Goal: Information Seeking & Learning: Learn about a topic

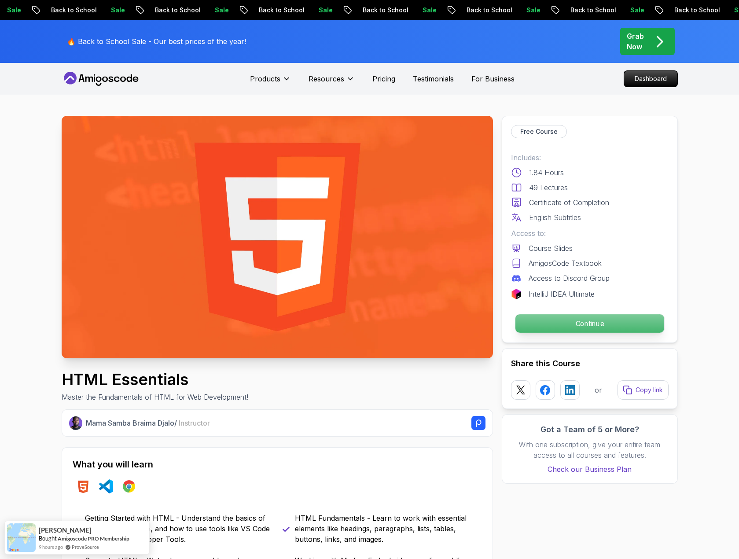
click at [557, 323] on p "Continue" at bounding box center [589, 323] width 149 height 18
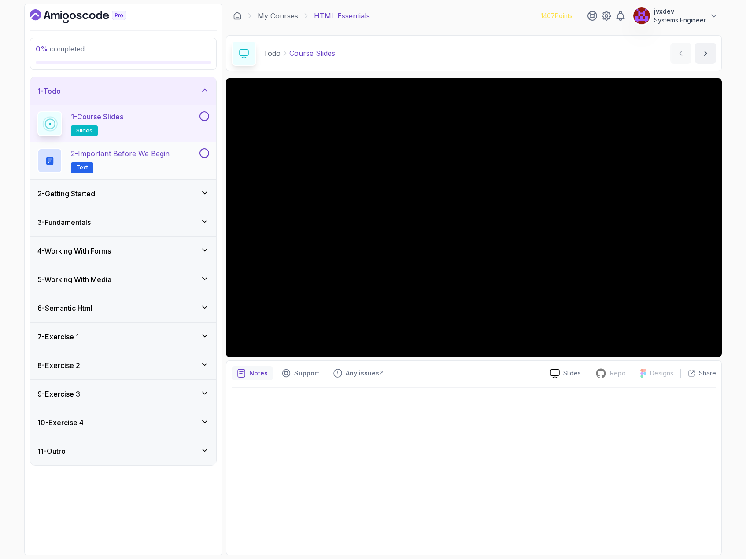
click at [140, 158] on p "2 - Important Before We Begin" at bounding box center [120, 153] width 99 height 11
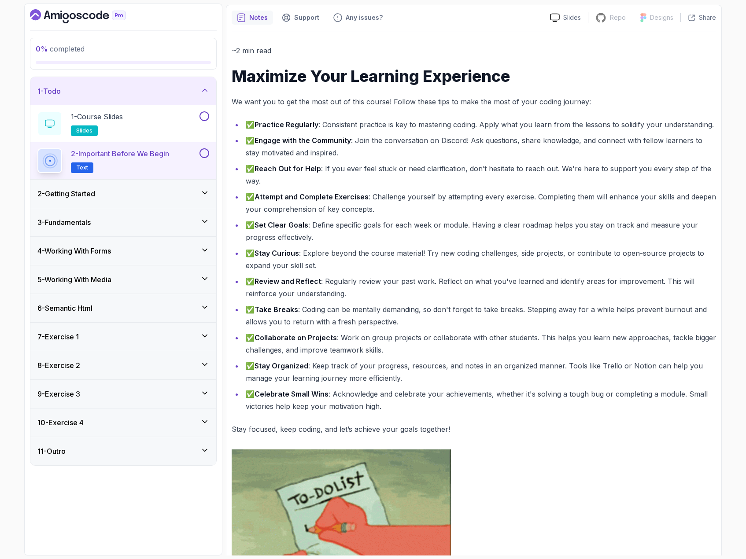
scroll to position [73, 0]
click at [205, 157] on button at bounding box center [204, 153] width 10 height 10
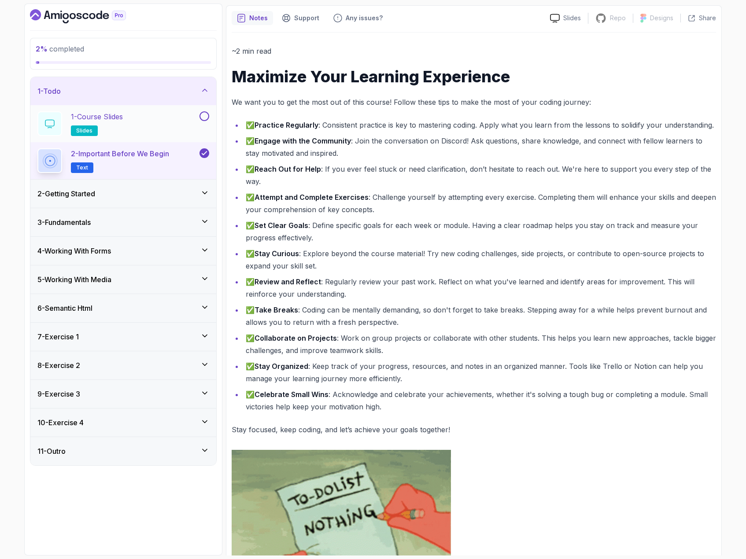
click at [200, 120] on div at bounding box center [203, 116] width 11 height 10
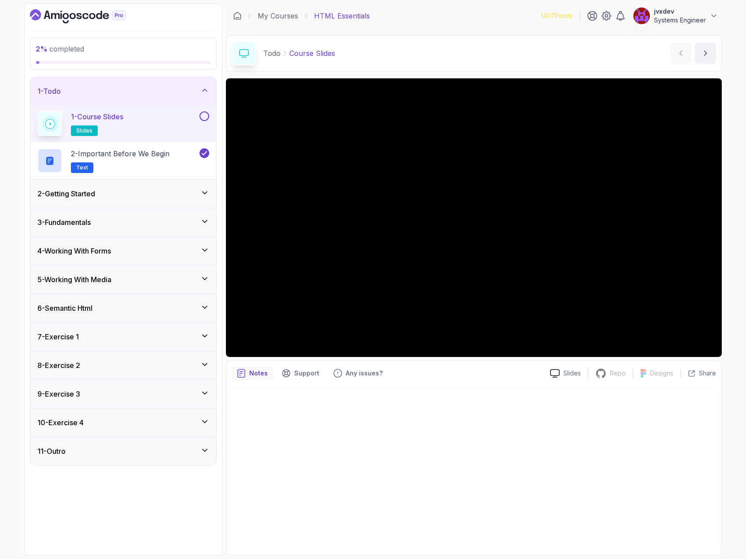
click at [203, 120] on button at bounding box center [204, 116] width 10 height 10
click at [181, 188] on div "2 - Getting Started" at bounding box center [123, 194] width 186 height 28
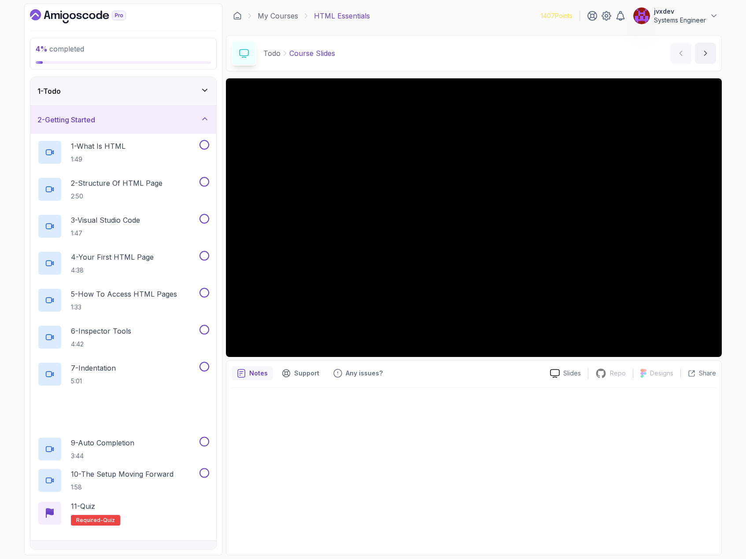
click at [190, 98] on div "1 - Todo" at bounding box center [123, 91] width 186 height 28
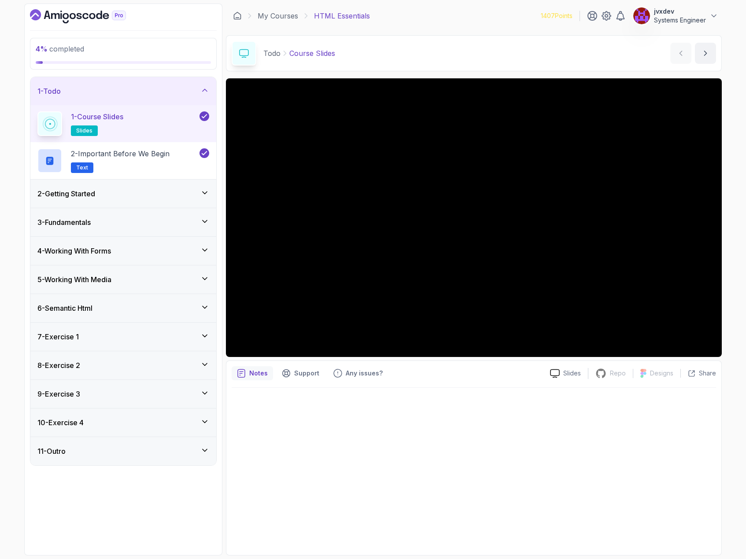
click at [198, 190] on div "2 - Getting Started" at bounding box center [123, 193] width 172 height 11
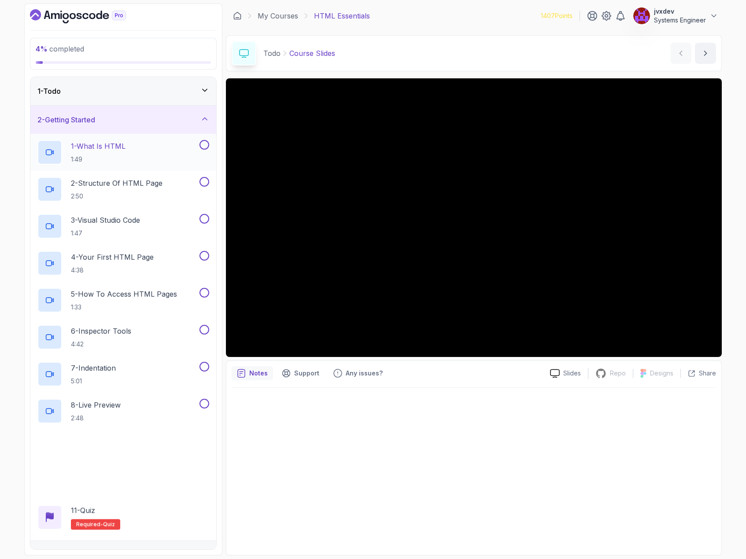
click at [141, 155] on div "1 - What Is HTML 1:49" at bounding box center [117, 152] width 160 height 25
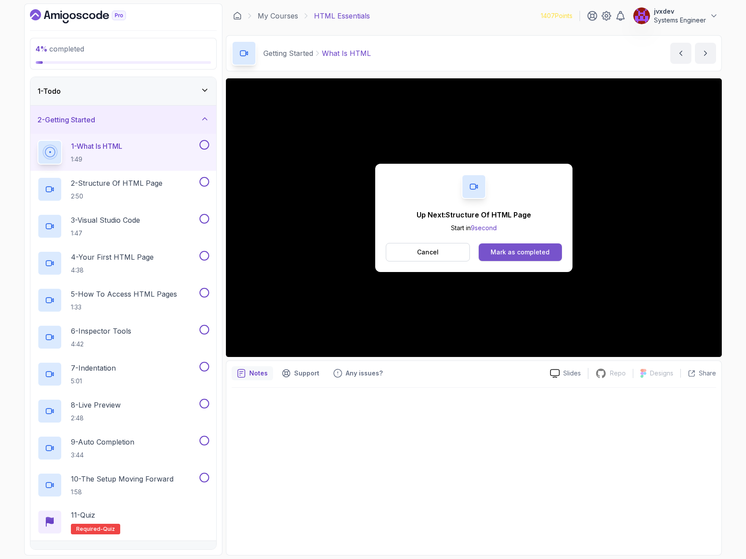
click at [511, 255] on div "Mark as completed" at bounding box center [520, 252] width 59 height 9
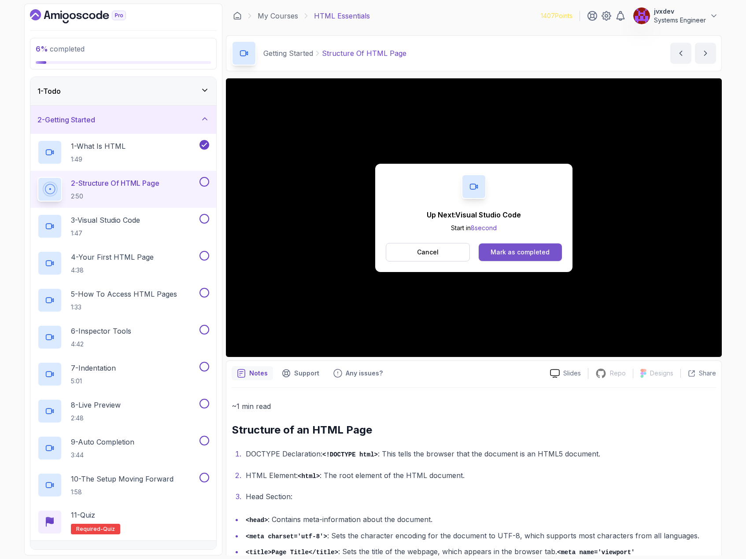
click at [537, 256] on div "Mark as completed" at bounding box center [520, 252] width 59 height 9
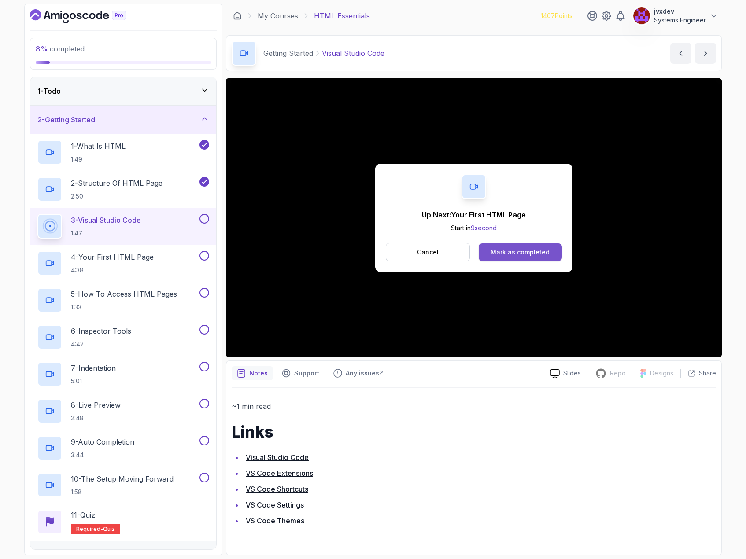
click at [539, 251] on div "Mark as completed" at bounding box center [520, 252] width 59 height 9
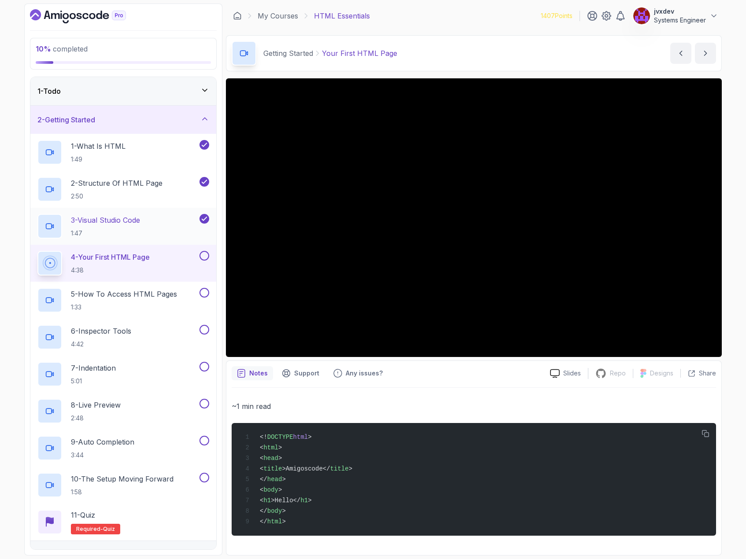
click at [149, 223] on div "3 - Visual Studio Code 1:47" at bounding box center [117, 226] width 160 height 25
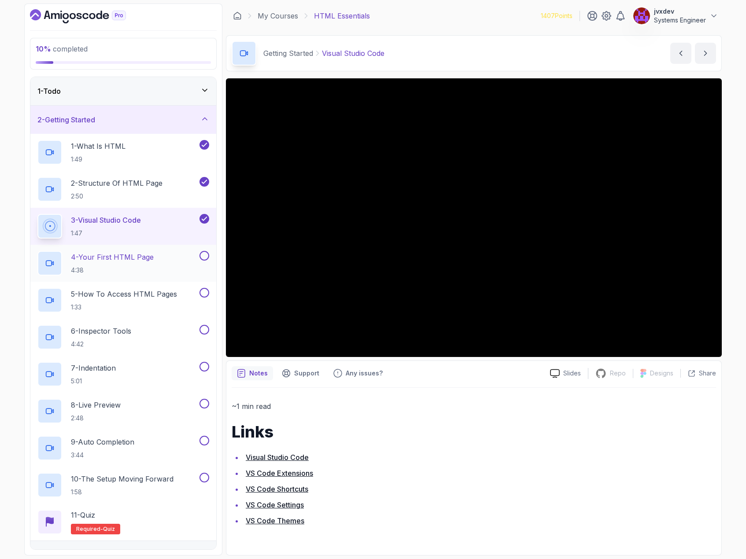
click at [156, 251] on div "4 - Your First HTML Page 4:38" at bounding box center [117, 263] width 160 height 25
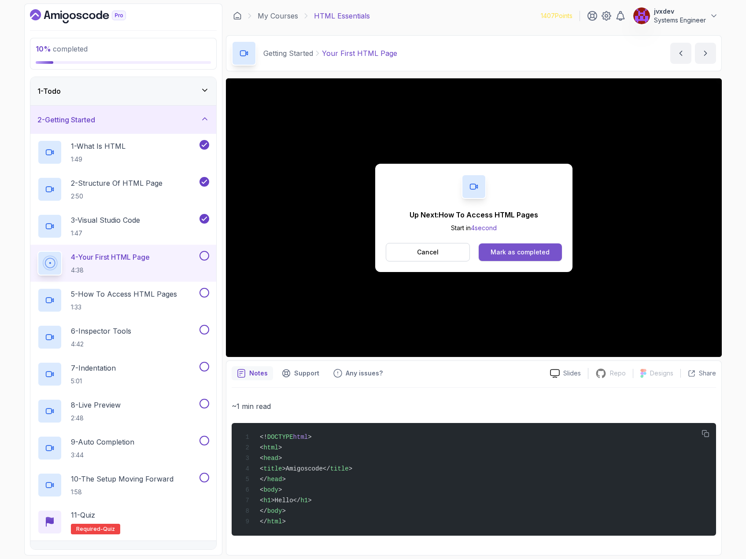
click at [536, 250] on div "Mark as completed" at bounding box center [520, 252] width 59 height 9
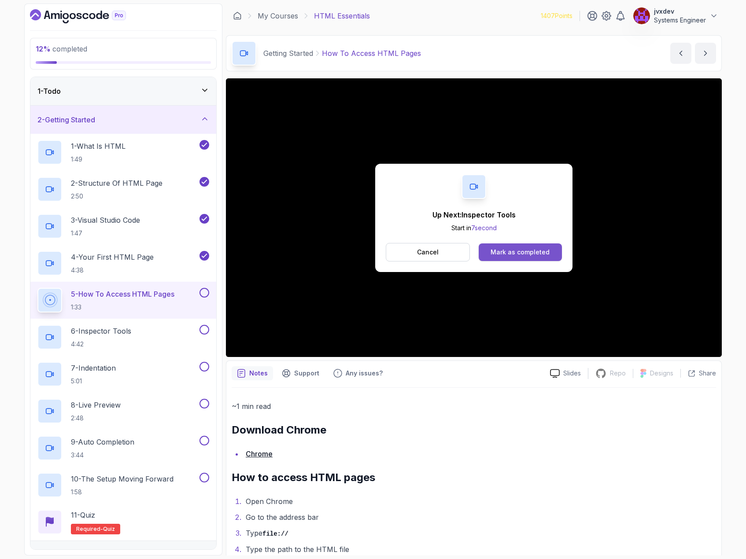
click at [525, 251] on div "Mark as completed" at bounding box center [520, 252] width 59 height 9
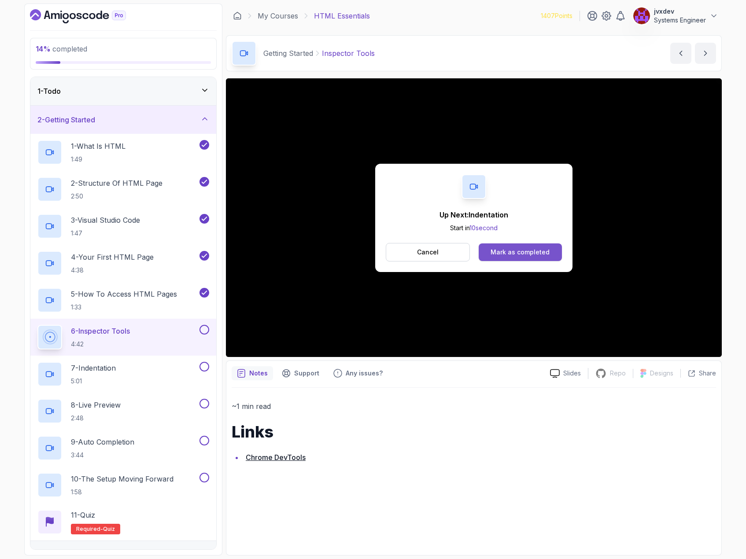
click at [509, 244] on button "Mark as completed" at bounding box center [520, 253] width 83 height 18
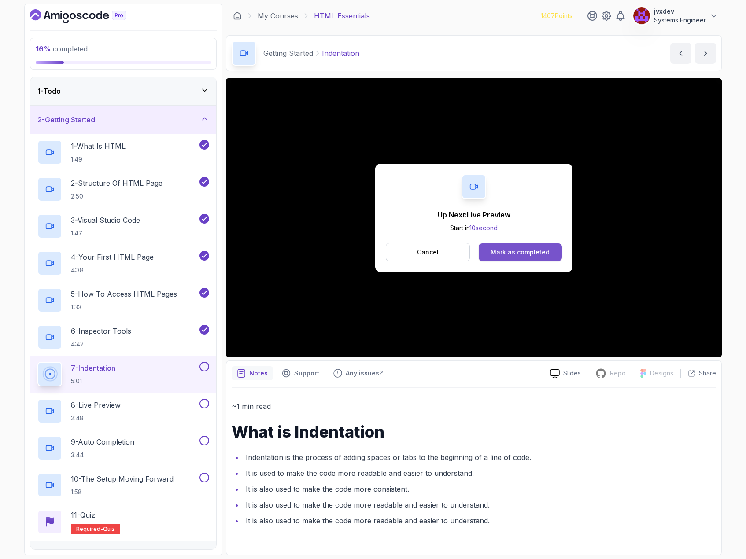
click at [519, 251] on div "Mark as completed" at bounding box center [520, 252] width 59 height 9
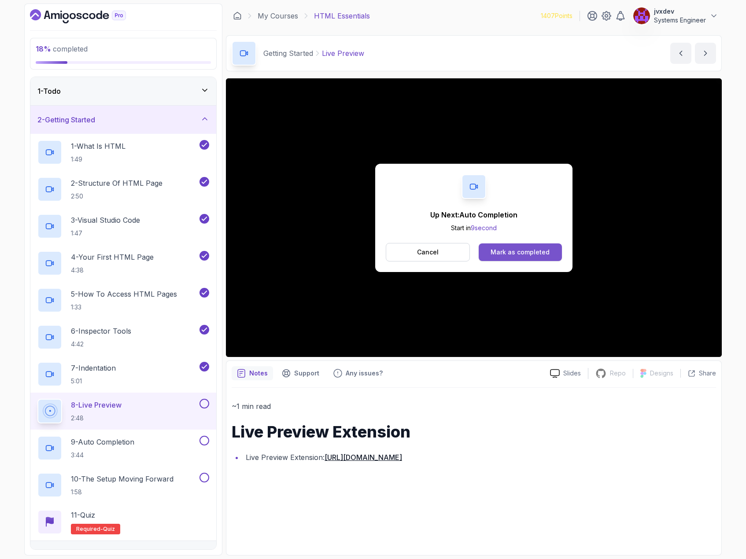
click at [531, 254] on div "Mark as completed" at bounding box center [520, 252] width 59 height 9
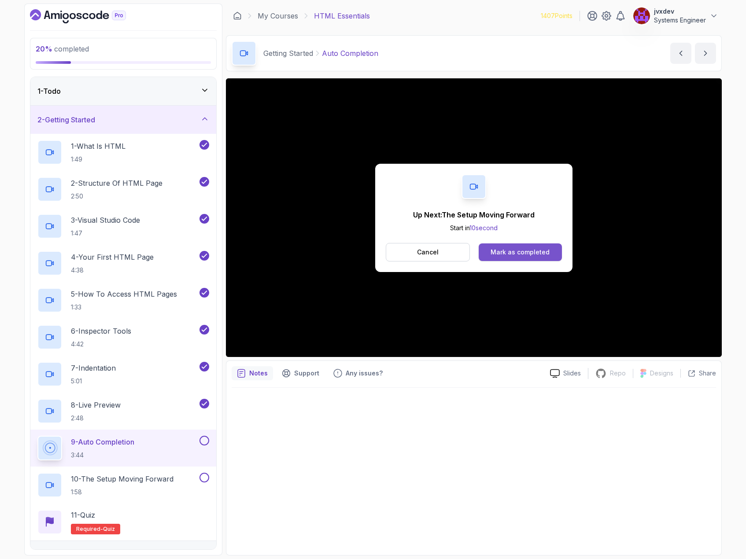
click at [532, 247] on button "Mark as completed" at bounding box center [520, 253] width 83 height 18
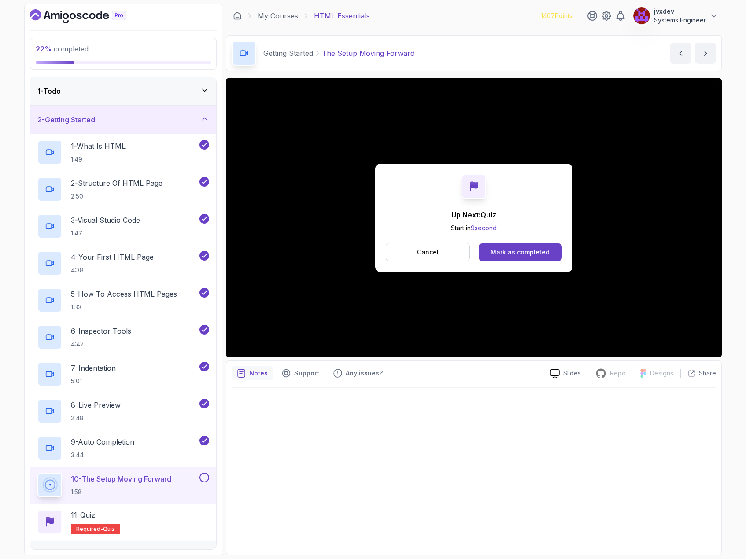
click at [497, 253] on div "Mark as completed" at bounding box center [520, 252] width 59 height 9
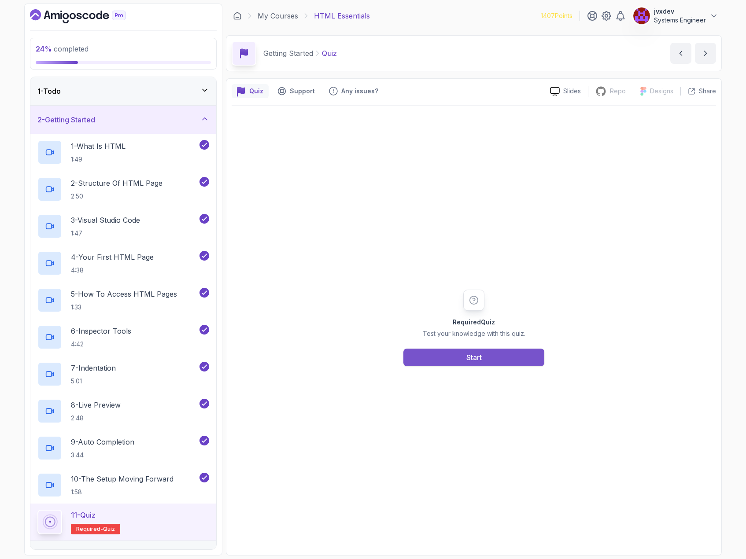
click at [482, 361] on div "Start" at bounding box center [473, 357] width 15 height 11
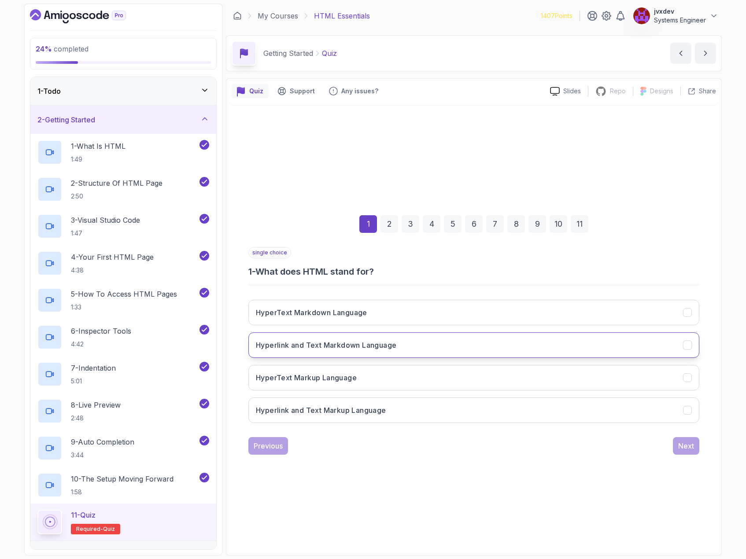
click at [321, 347] on h3 "Hyperlink and Text Markdown Language" at bounding box center [326, 345] width 140 height 11
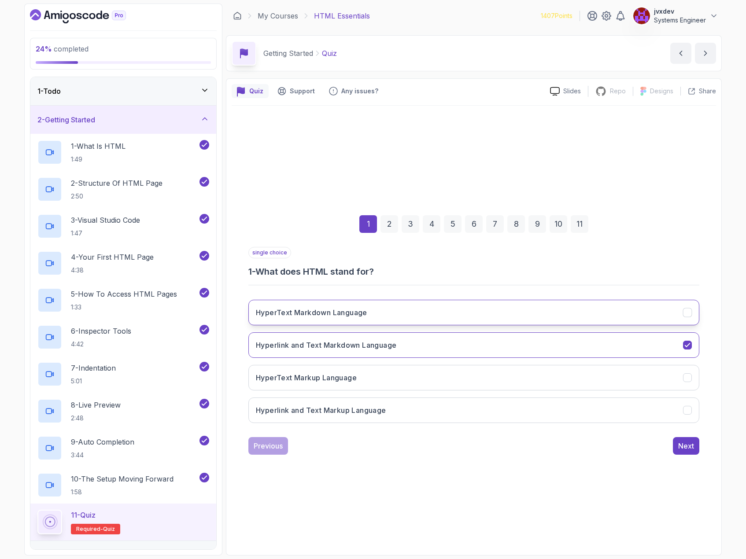
click at [353, 320] on button "HyperText Markdown Language" at bounding box center [473, 313] width 451 height 26
click at [692, 452] on button "Next" at bounding box center [686, 446] width 26 height 18
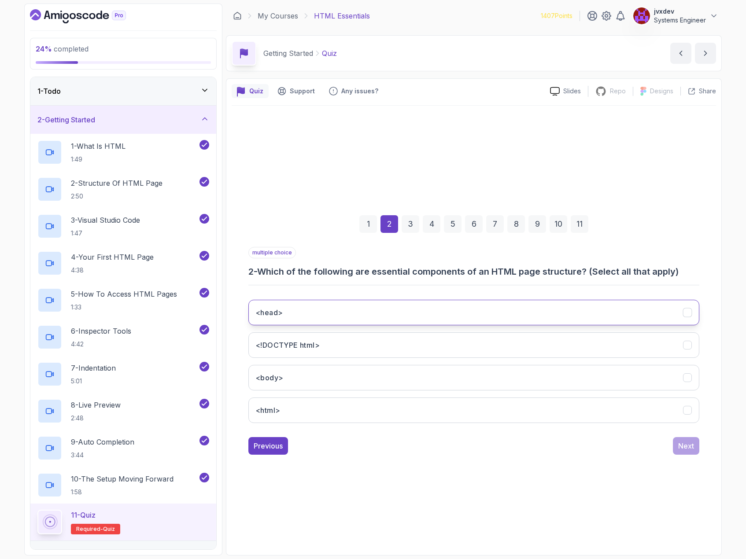
click at [371, 306] on button "<head>" at bounding box center [473, 313] width 451 height 26
click at [338, 346] on button "<!DOCTYPE html>" at bounding box center [473, 345] width 451 height 26
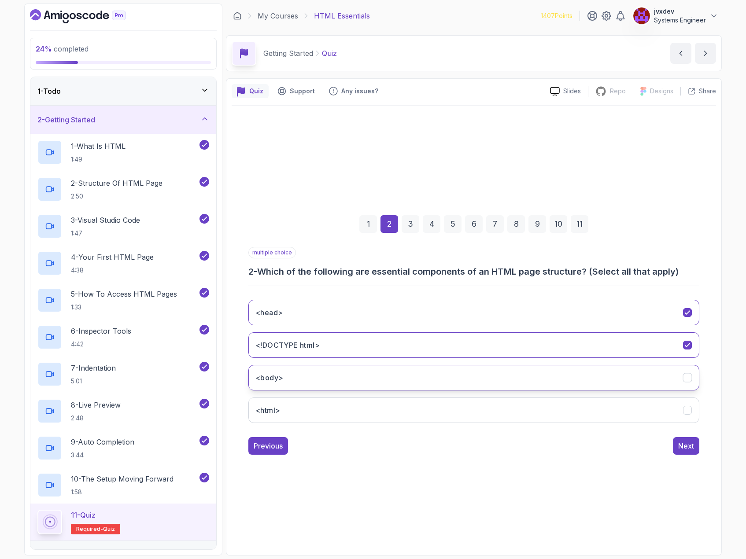
click at [323, 376] on button "<body>" at bounding box center [473, 378] width 451 height 26
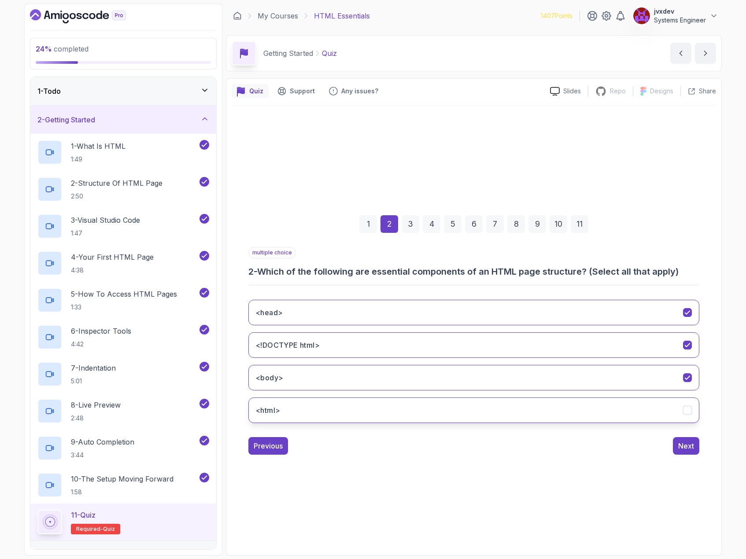
click at [318, 411] on button "<html>" at bounding box center [473, 411] width 451 height 26
click at [694, 447] on div "Next" at bounding box center [686, 446] width 16 height 11
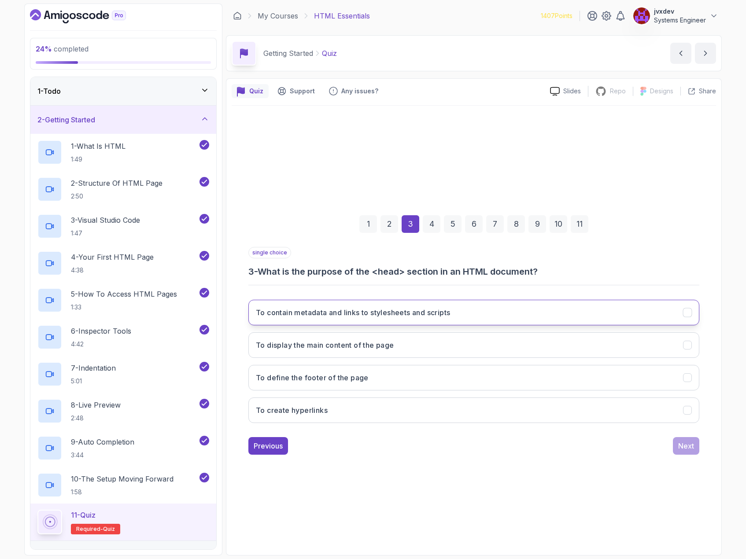
click at [445, 313] on h3 "To contain metadata and links to stylesheets and scripts" at bounding box center [353, 312] width 194 height 11
click at [687, 447] on div "Next" at bounding box center [686, 446] width 16 height 11
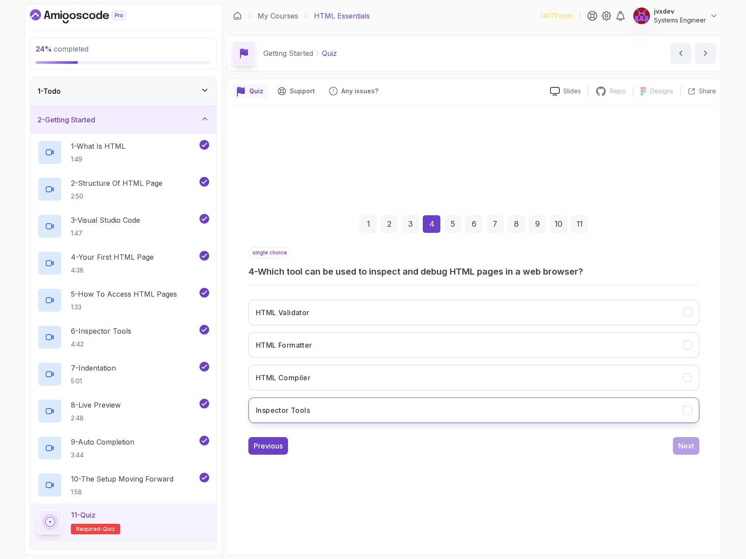
click at [370, 406] on button "Inspector Tools" at bounding box center [473, 411] width 451 height 26
click at [696, 449] on button "Next" at bounding box center [686, 446] width 26 height 18
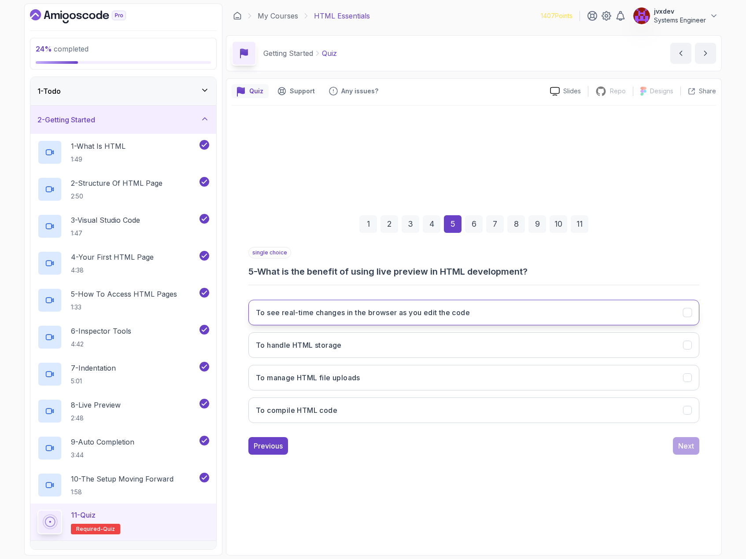
click at [446, 312] on h3 "To see real-time changes in the browser as you edit the code" at bounding box center [363, 312] width 214 height 11
click at [690, 449] on div "Next" at bounding box center [686, 446] width 16 height 11
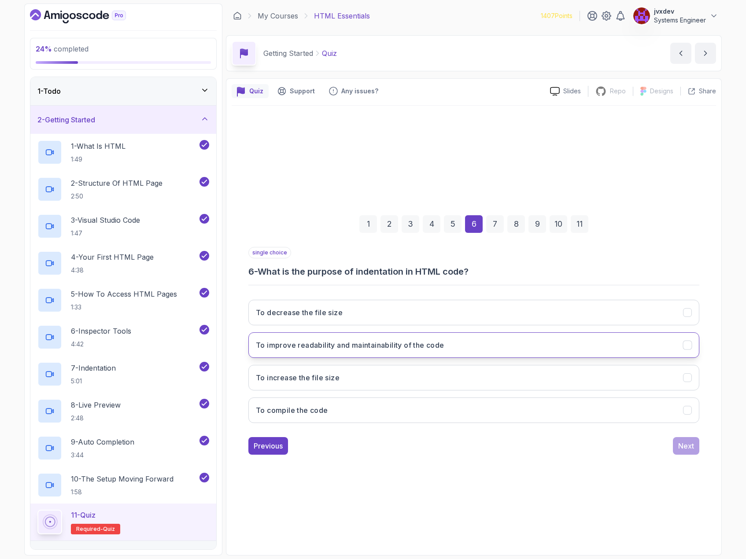
click at [428, 347] on h3 "To improve readability and maintainability of the code" at bounding box center [350, 345] width 188 height 11
click at [678, 449] on div "Next" at bounding box center [686, 446] width 16 height 11
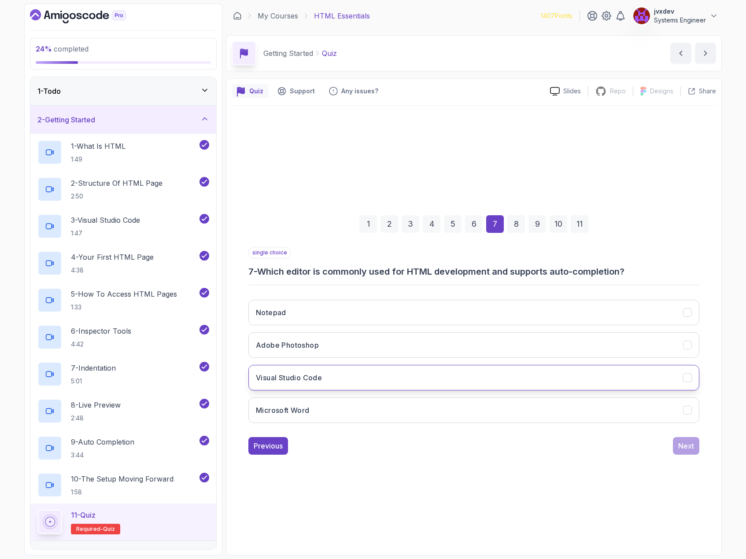
click at [398, 372] on button "Visual Studio Code" at bounding box center [473, 378] width 451 height 26
click at [695, 448] on button "Next" at bounding box center [686, 446] width 26 height 18
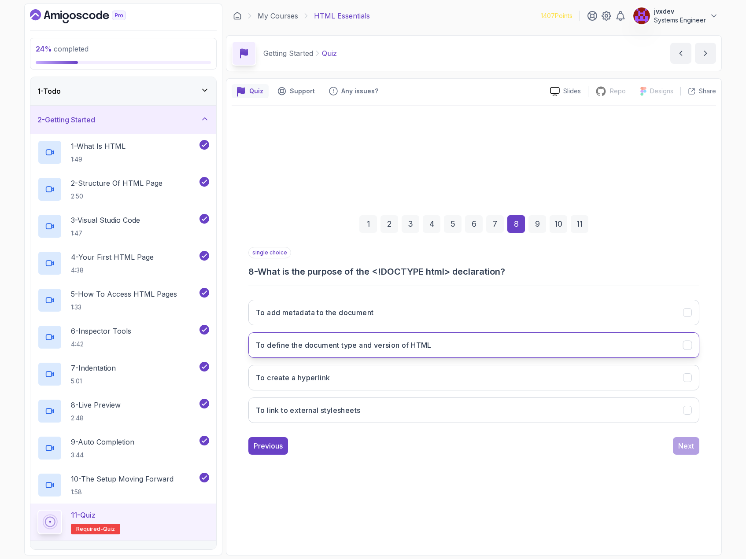
click at [440, 344] on button "To define the document type and version of HTML" at bounding box center [473, 345] width 451 height 26
click at [688, 451] on div "Next" at bounding box center [686, 446] width 16 height 11
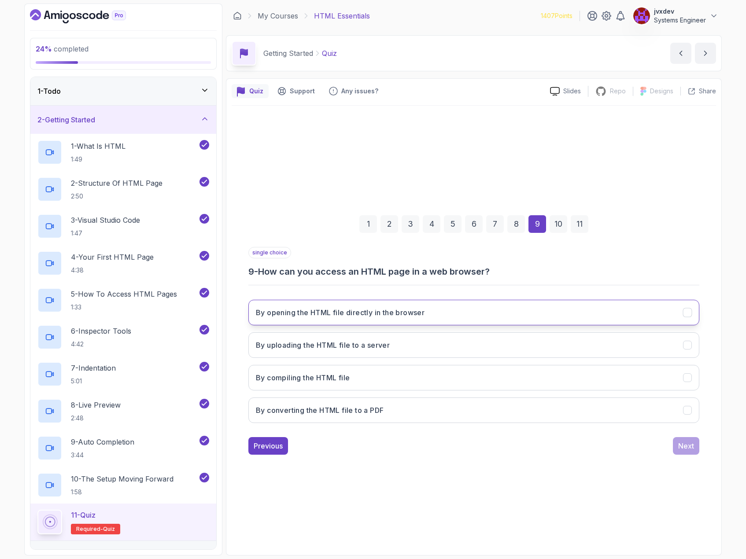
click at [420, 307] on h3 "By opening the HTML file directly in the browser" at bounding box center [340, 312] width 169 height 11
click at [676, 447] on button "Next" at bounding box center [686, 446] width 26 height 18
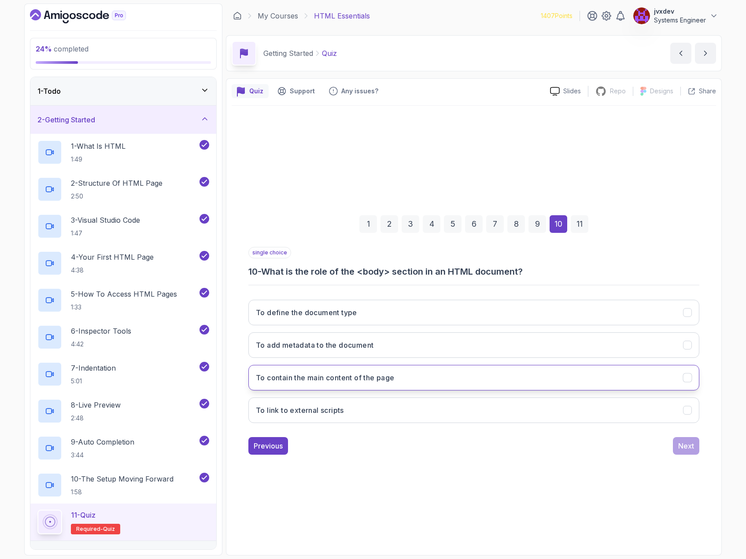
click at [428, 378] on button "To contain the main content of the page" at bounding box center [473, 378] width 451 height 26
click at [674, 447] on button "Next" at bounding box center [686, 446] width 26 height 18
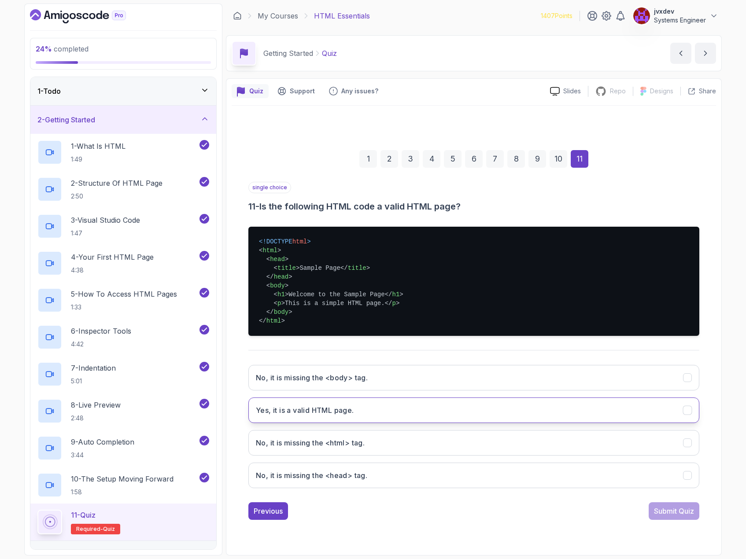
click at [420, 421] on button "Yes, it is a valid HTML page." at bounding box center [473, 411] width 451 height 26
click at [690, 512] on div "Submit Quiz" at bounding box center [674, 511] width 40 height 11
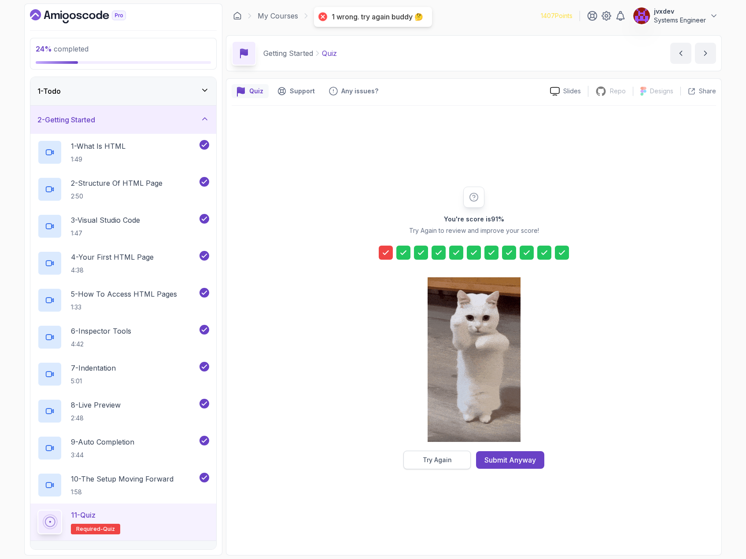
click at [418, 466] on button "Try Again" at bounding box center [436, 460] width 67 height 18
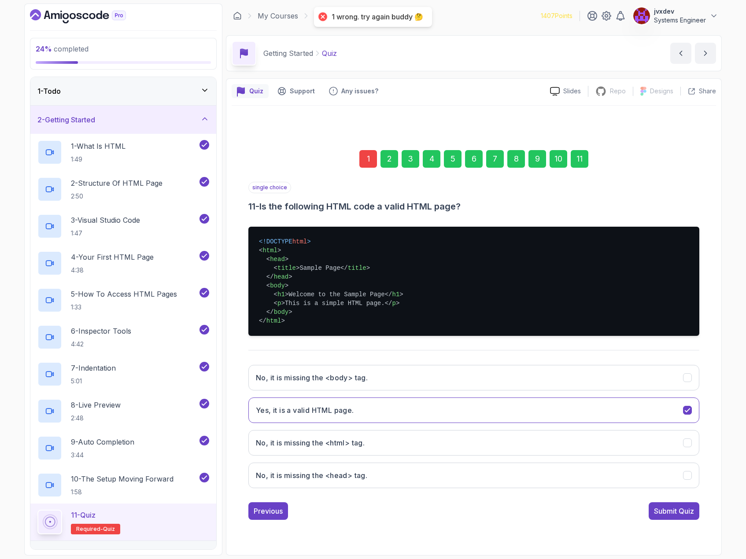
click at [366, 155] on div "1" at bounding box center [368, 159] width 18 height 18
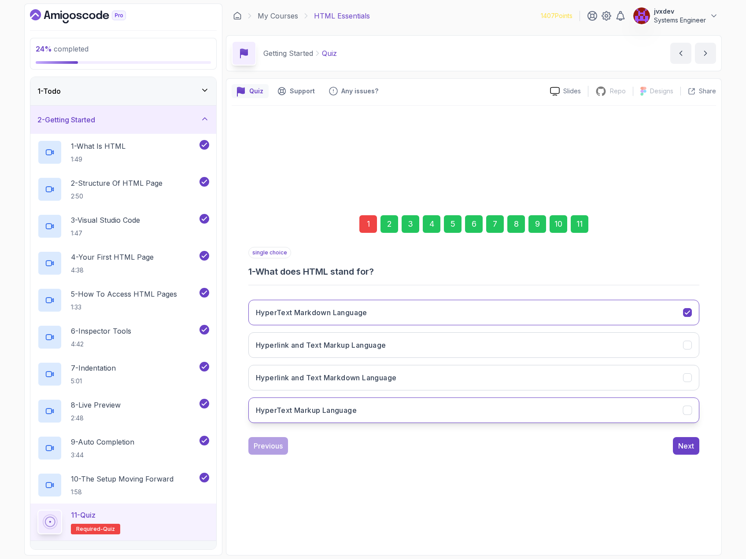
click at [420, 410] on button "HyperText Markup Language" at bounding box center [473, 411] width 451 height 26
click at [691, 450] on div "Next" at bounding box center [686, 446] width 16 height 11
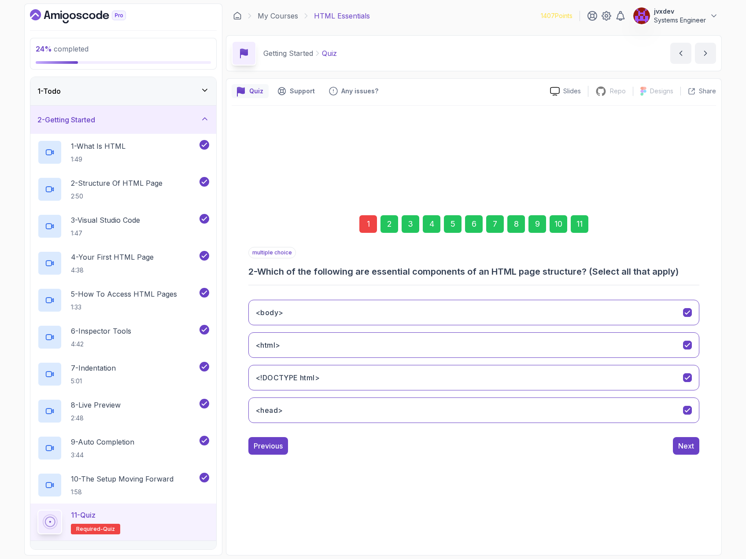
click at [582, 222] on div "11" at bounding box center [580, 224] width 18 height 18
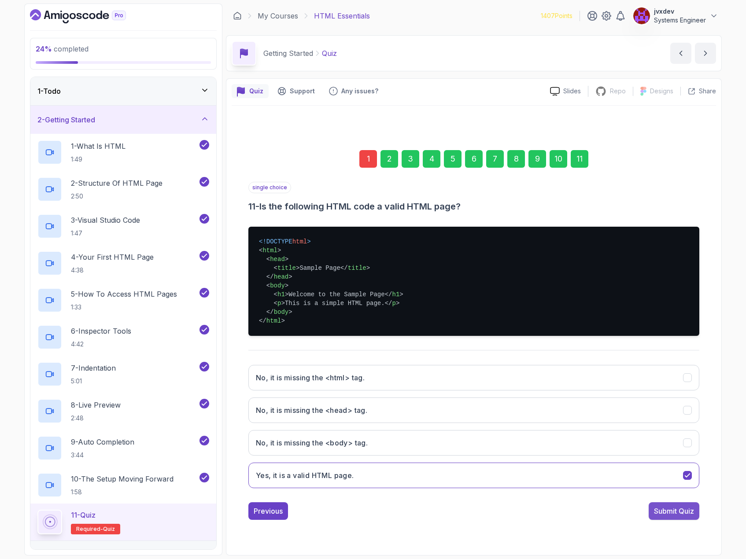
click at [689, 517] on button "Submit Quiz" at bounding box center [674, 511] width 51 height 18
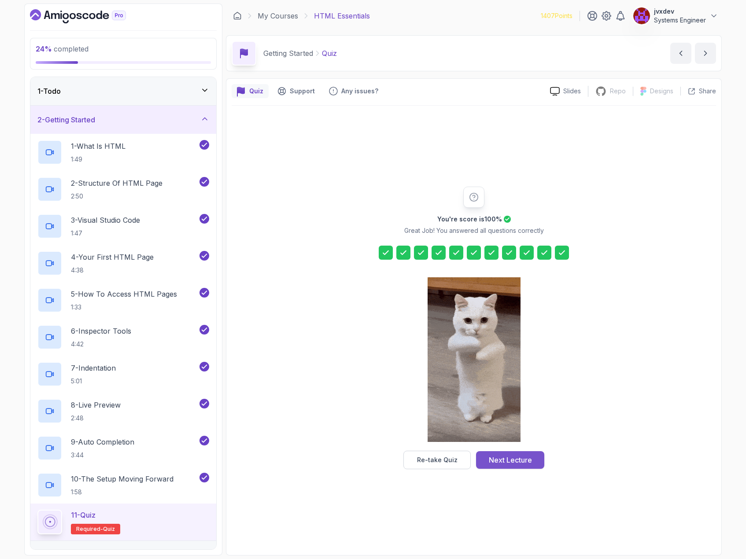
click at [519, 466] on button "Next Lecture" at bounding box center [510, 460] width 68 height 18
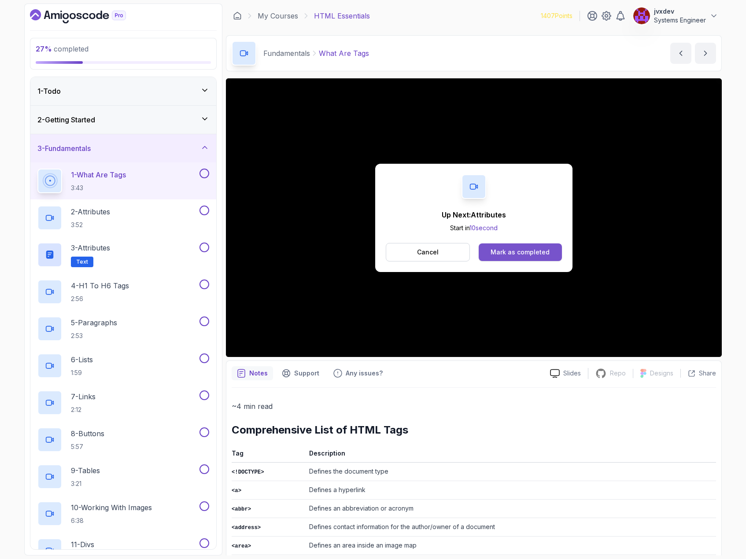
click at [511, 249] on div "Mark as completed" at bounding box center [520, 252] width 59 height 9
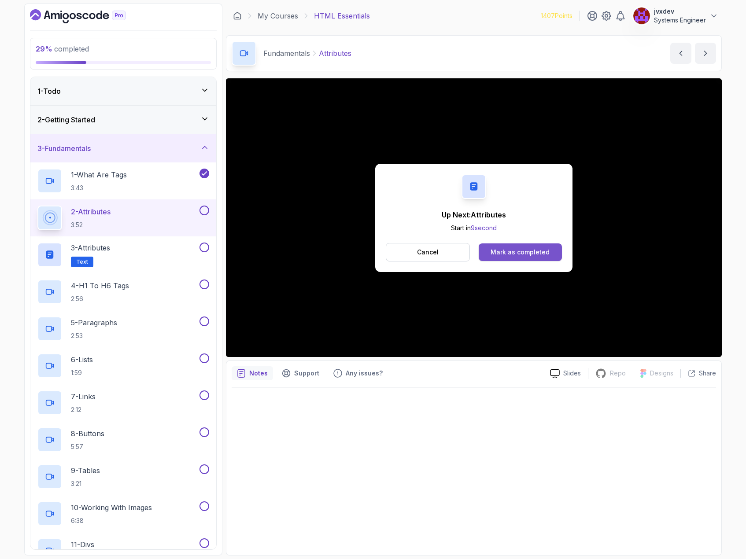
click at [530, 253] on div "Mark as completed" at bounding box center [520, 252] width 59 height 9
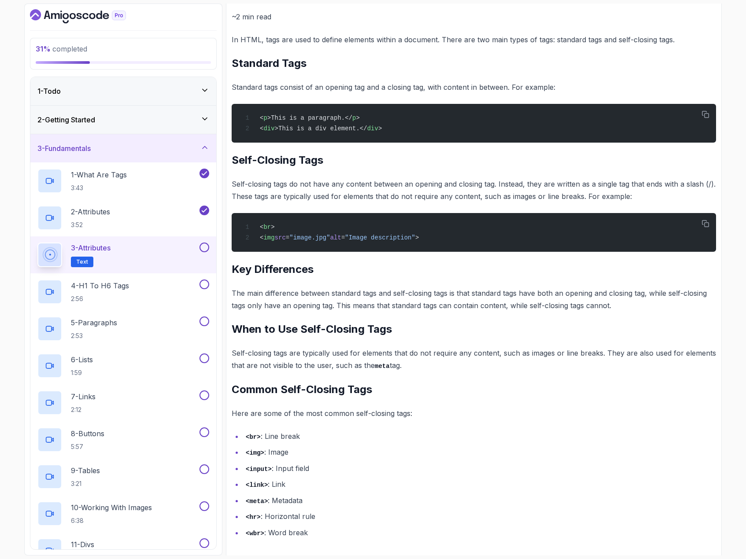
scroll to position [114, 0]
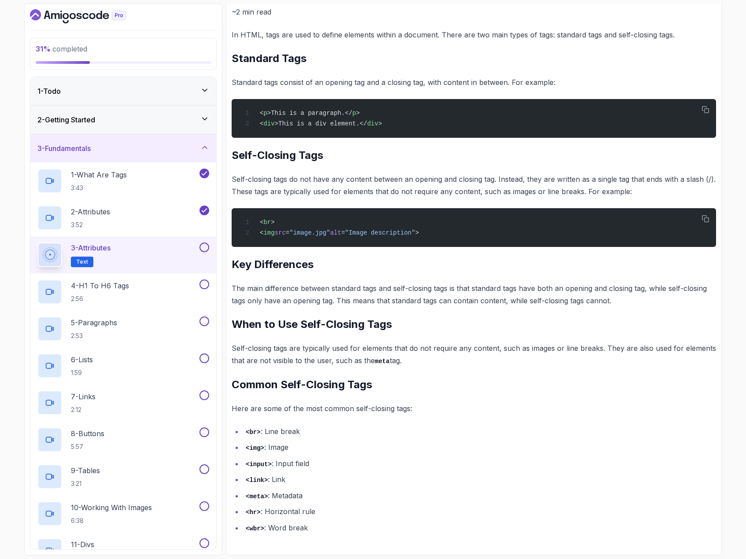
click at [202, 251] on button at bounding box center [204, 248] width 10 height 10
click at [146, 292] on div "4 - H1 To H6 Tags 2:56" at bounding box center [117, 292] width 160 height 25
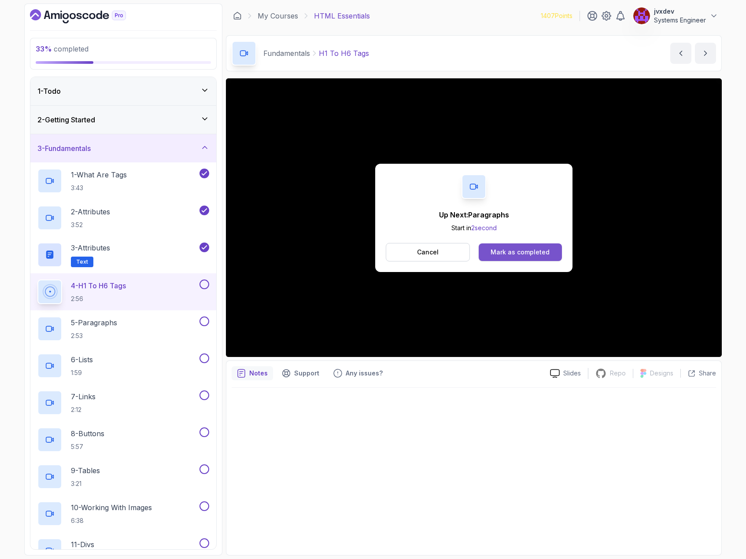
click at [516, 257] on button "Mark as completed" at bounding box center [520, 253] width 83 height 18
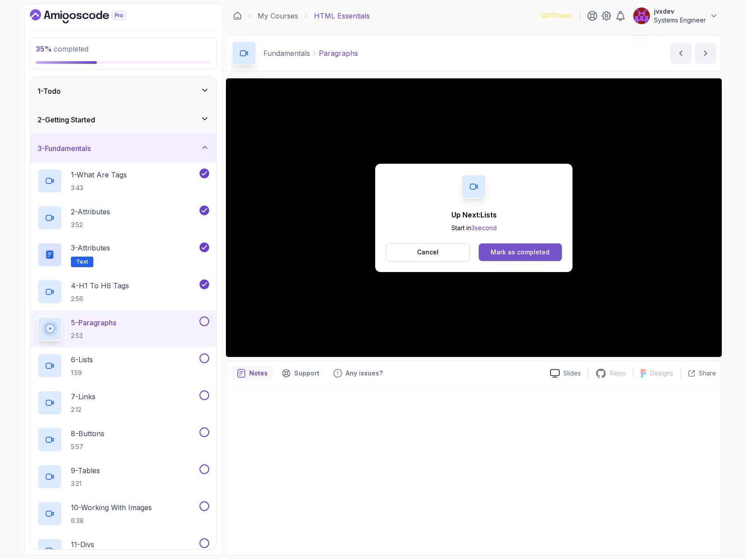
click at [553, 250] on button "Mark as completed" at bounding box center [520, 253] width 83 height 18
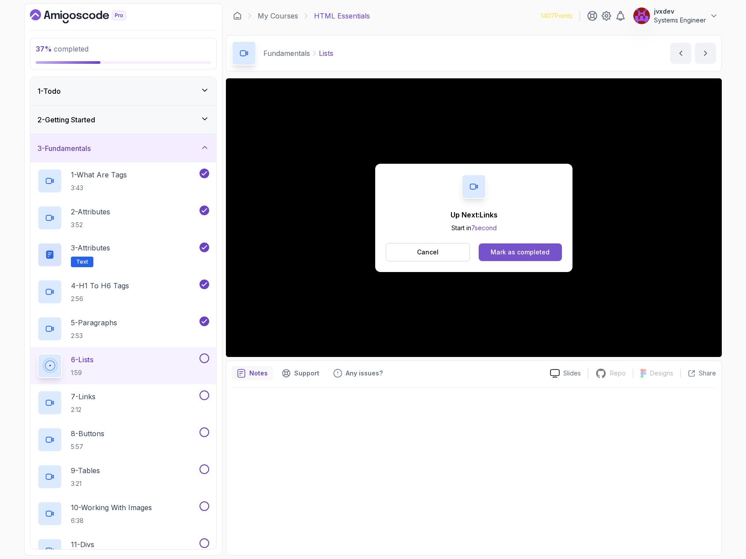
click at [530, 248] on div "Mark as completed" at bounding box center [520, 252] width 59 height 9
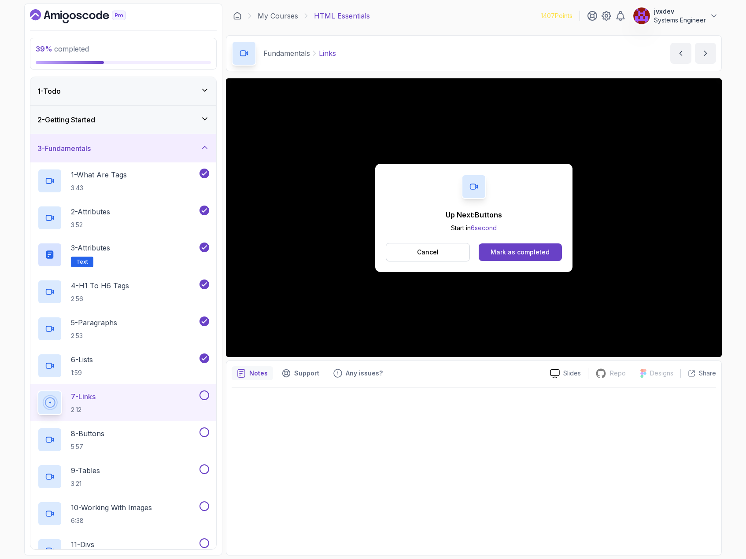
click at [443, 257] on button "Cancel" at bounding box center [428, 252] width 84 height 18
click at [529, 255] on div "Mark as completed" at bounding box center [520, 252] width 59 height 9
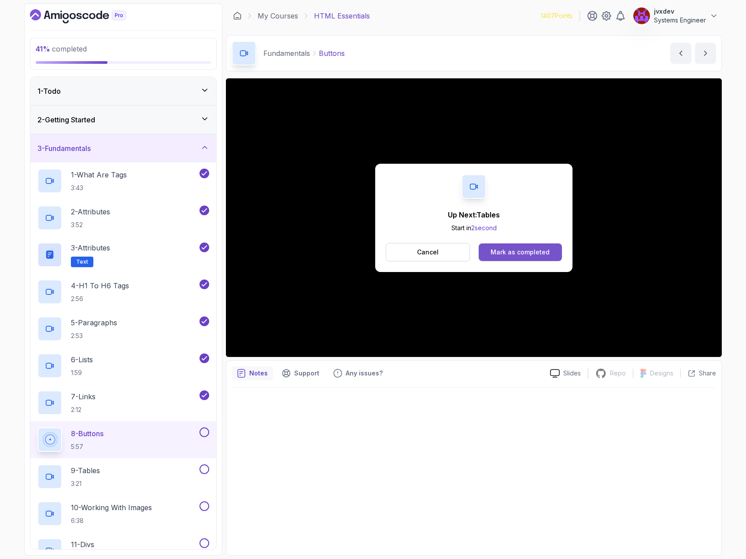
click at [537, 251] on div "Mark as completed" at bounding box center [520, 252] width 59 height 9
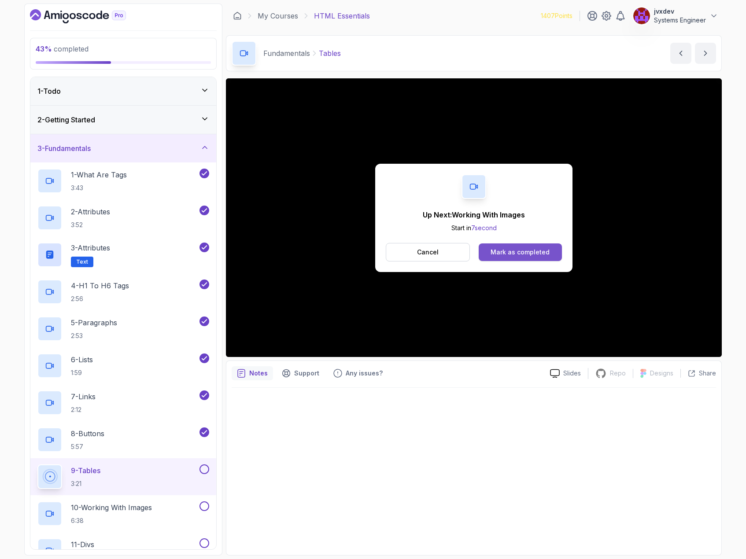
click at [513, 255] on div "Mark as completed" at bounding box center [520, 252] width 59 height 9
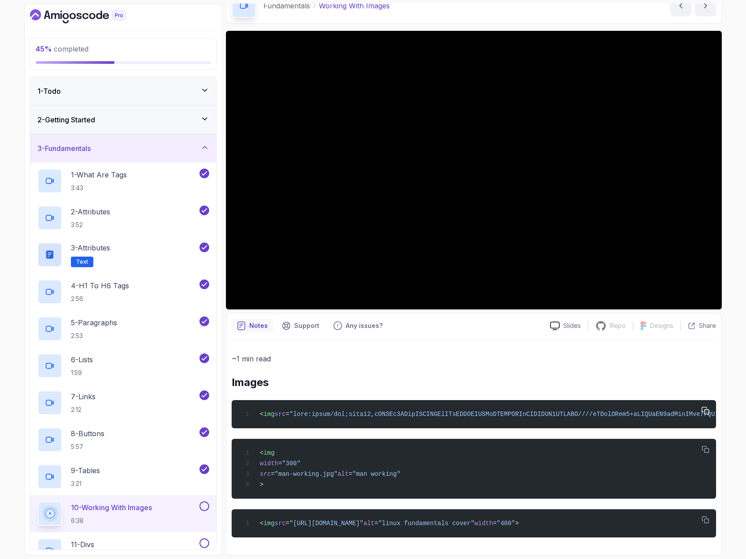
scroll to position [57, 0]
click at [705, 407] on icon "button" at bounding box center [706, 411] width 8 height 8
click at [709, 522] on icon "button" at bounding box center [706, 521] width 8 height 8
click at [705, 447] on icon "button" at bounding box center [705, 449] width 7 height 7
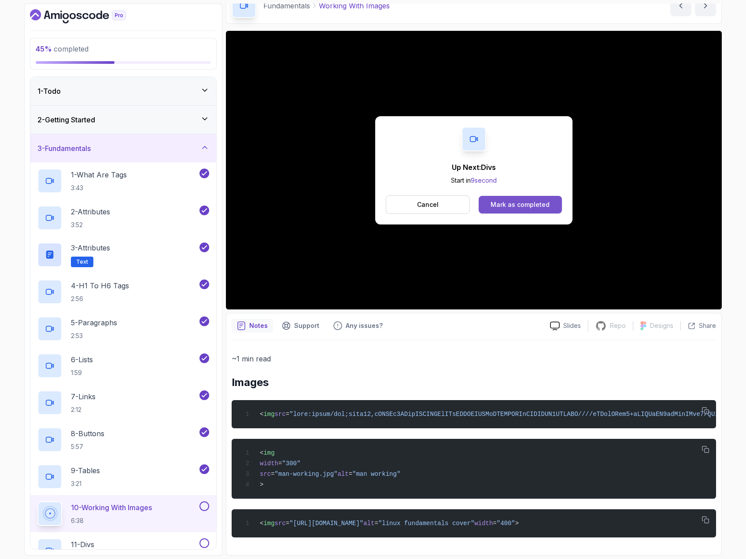
click at [536, 200] on div "Mark as completed" at bounding box center [520, 204] width 59 height 9
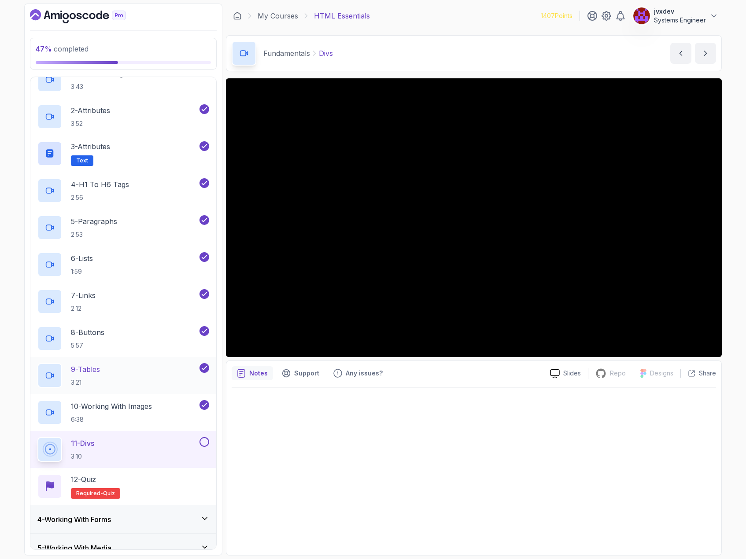
scroll to position [44, 0]
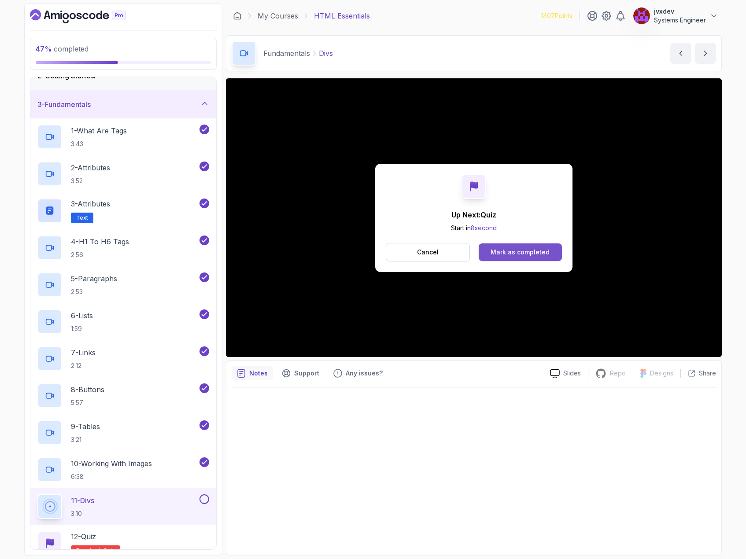
click at [529, 257] on button "Mark as completed" at bounding box center [520, 253] width 83 height 18
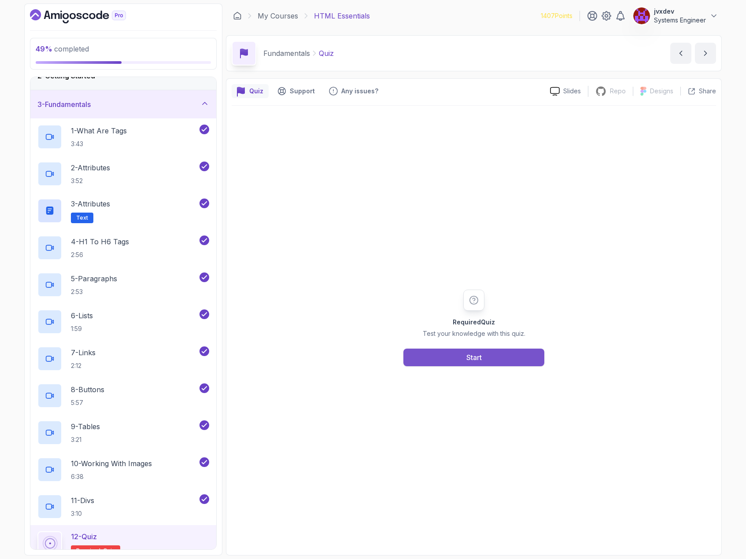
click at [519, 365] on button "Start" at bounding box center [473, 358] width 141 height 18
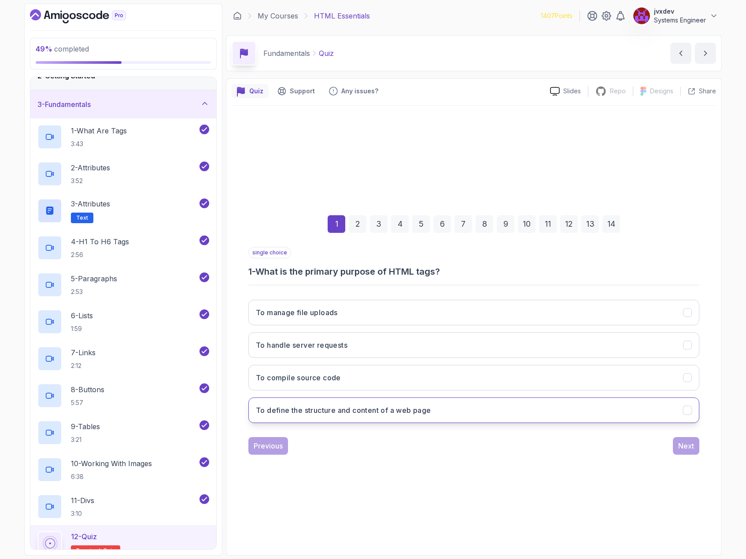
click at [454, 411] on button "To define the structure and content of a web page" at bounding box center [473, 411] width 451 height 26
click at [685, 443] on div "Next" at bounding box center [686, 446] width 16 height 11
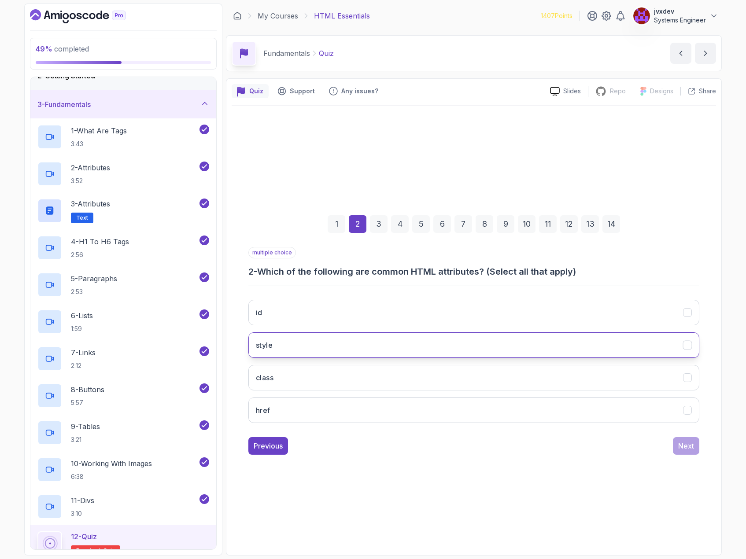
click at [320, 346] on button "style" at bounding box center [473, 345] width 451 height 26
click at [314, 378] on button "class" at bounding box center [473, 378] width 451 height 26
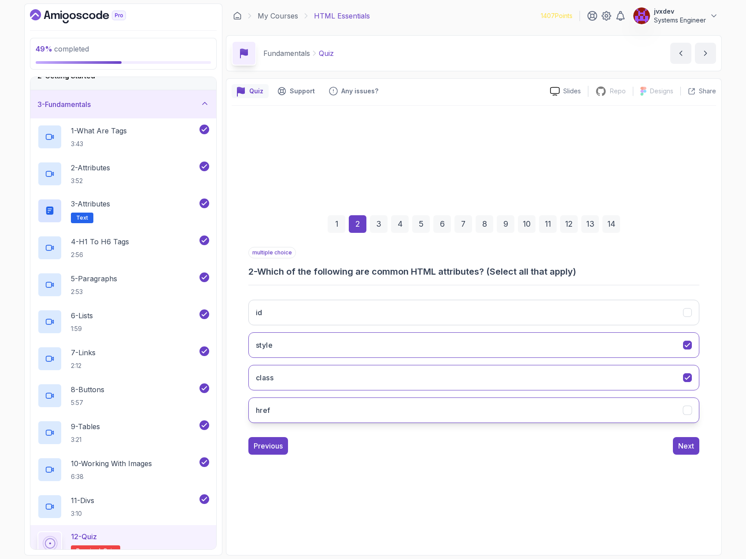
click at [318, 402] on button "href" at bounding box center [473, 411] width 451 height 26
click at [694, 459] on div "1 2 3 4 5 6 7 8 9 10 11 12 13 14 multiple choice 2 - Which of the following are…" at bounding box center [474, 328] width 484 height 268
click at [691, 445] on div "Next" at bounding box center [686, 446] width 16 height 11
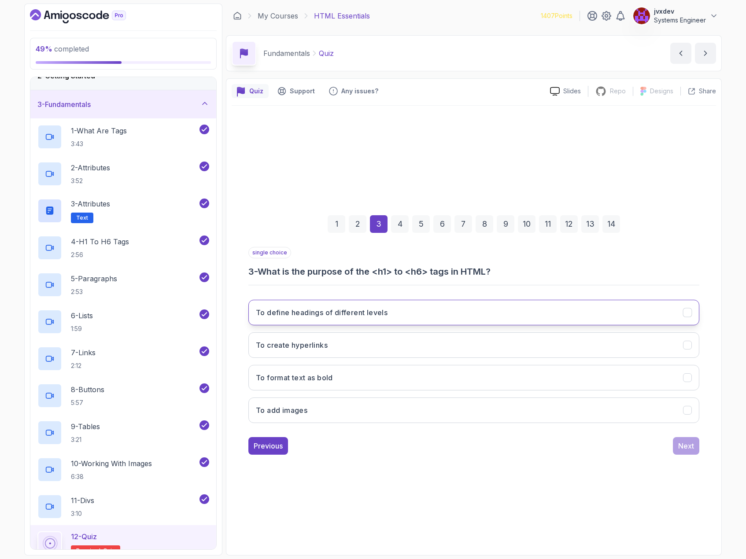
click at [440, 307] on button "To define headings of different levels" at bounding box center [473, 313] width 451 height 26
click at [682, 448] on div "Next" at bounding box center [686, 446] width 16 height 11
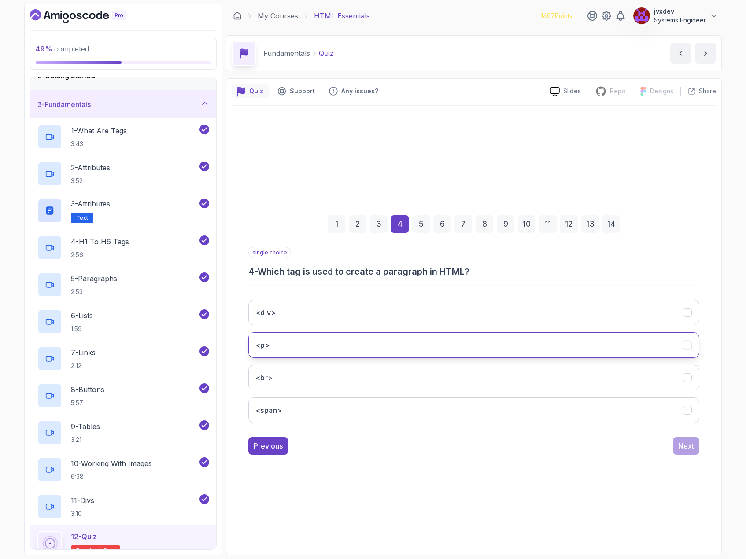
click at [412, 335] on button "<p>" at bounding box center [473, 345] width 451 height 26
click at [685, 452] on button "Next" at bounding box center [686, 446] width 26 height 18
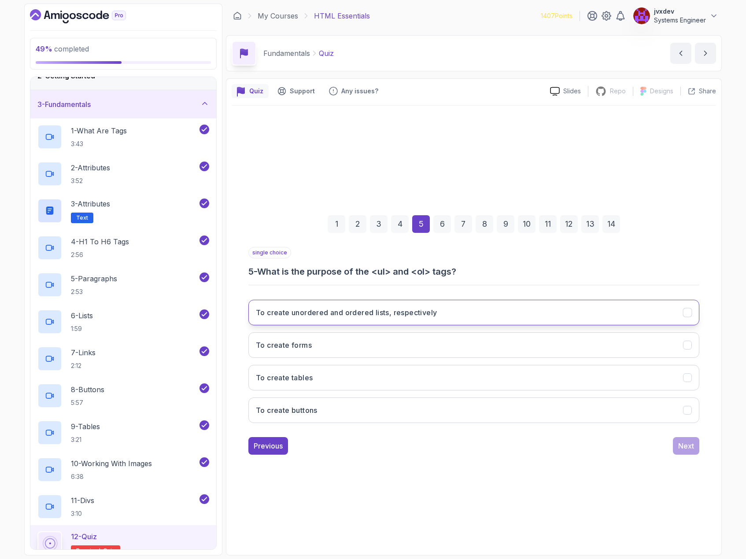
click at [440, 313] on button "To create unordered and ordered lists, respectively" at bounding box center [473, 313] width 451 height 26
click at [692, 442] on div "Next" at bounding box center [686, 446] width 16 height 11
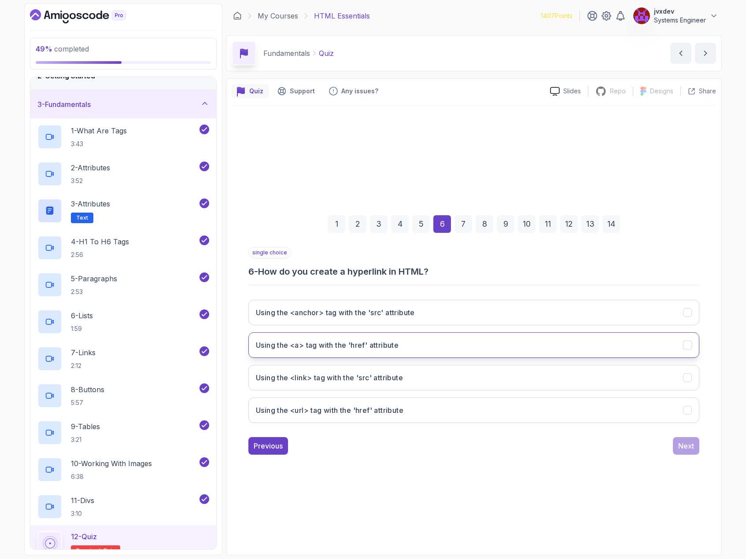
click at [473, 342] on button "Using the <a> tag with the 'href' attribute" at bounding box center [473, 345] width 451 height 26
click at [684, 443] on div "Next" at bounding box center [686, 446] width 16 height 11
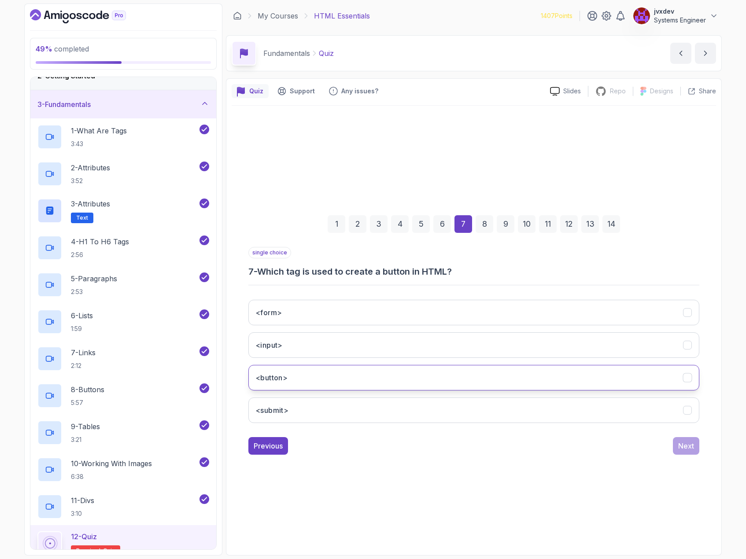
click at [422, 377] on button "<button>" at bounding box center [473, 378] width 451 height 26
click at [684, 444] on div "Next" at bounding box center [686, 446] width 16 height 11
click at [449, 378] on button "To create a form for user input" at bounding box center [473, 378] width 451 height 26
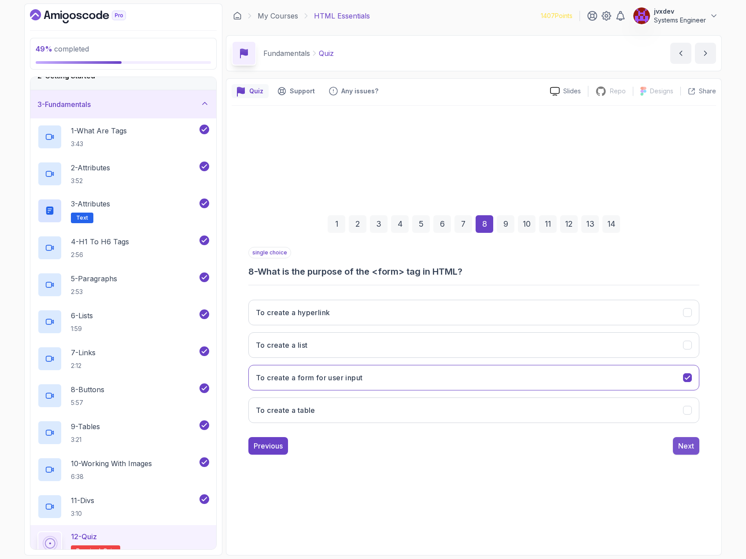
click at [676, 450] on button "Next" at bounding box center [686, 446] width 26 height 18
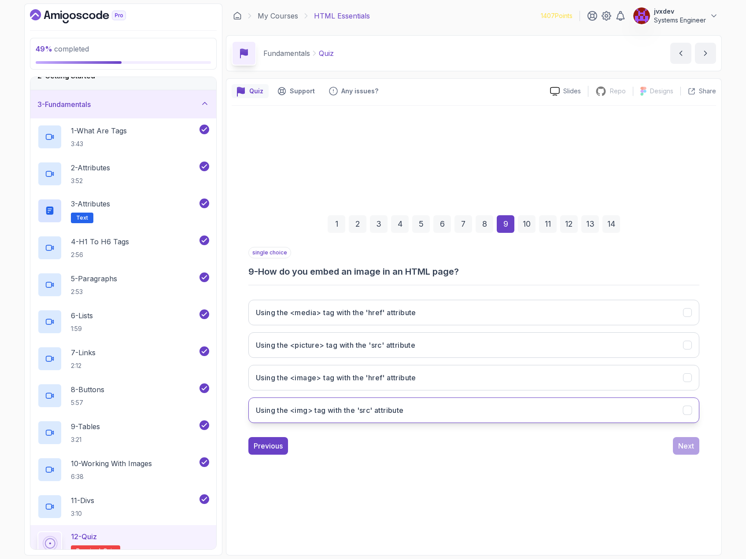
click at [400, 406] on h3 "Using the <img> tag with the 'src' attribute" at bounding box center [330, 410] width 148 height 11
click at [698, 443] on button "Next" at bounding box center [686, 446] width 26 height 18
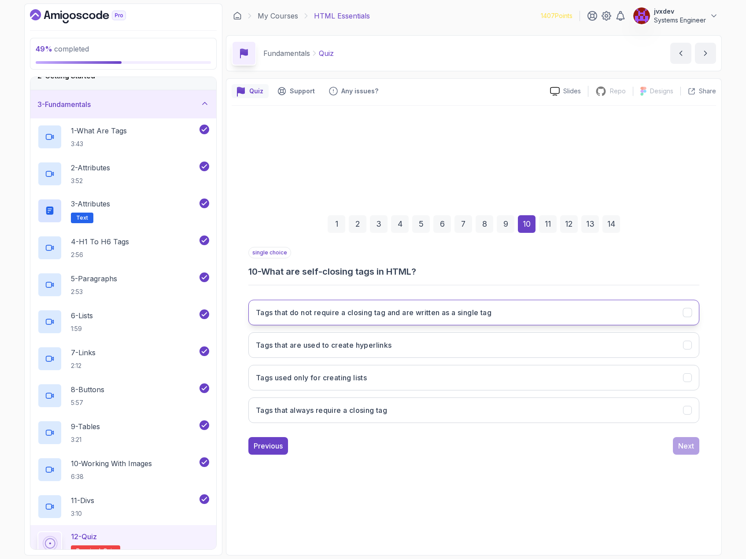
click at [454, 305] on button "Tags that do not require a closing tag and are written as a single tag" at bounding box center [473, 313] width 451 height 26
click at [690, 446] on div "Next" at bounding box center [686, 446] width 16 height 11
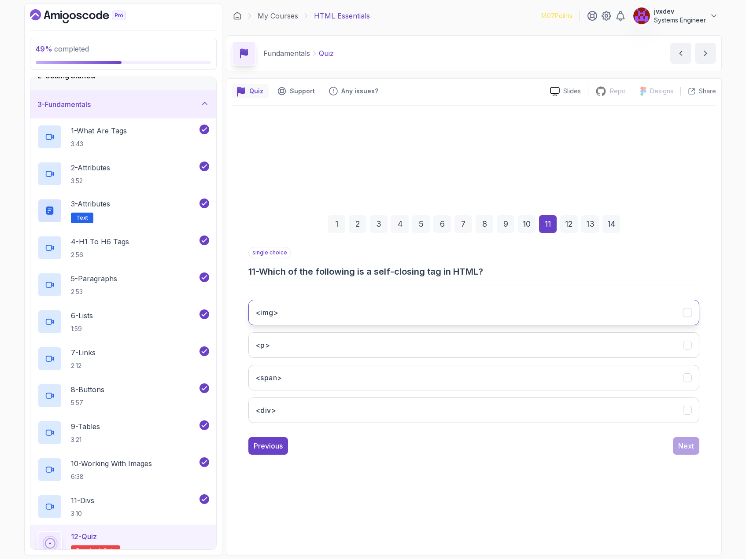
click at [405, 312] on button "<img>" at bounding box center [473, 313] width 451 height 26
click at [686, 453] on button "Next" at bounding box center [686, 446] width 26 height 18
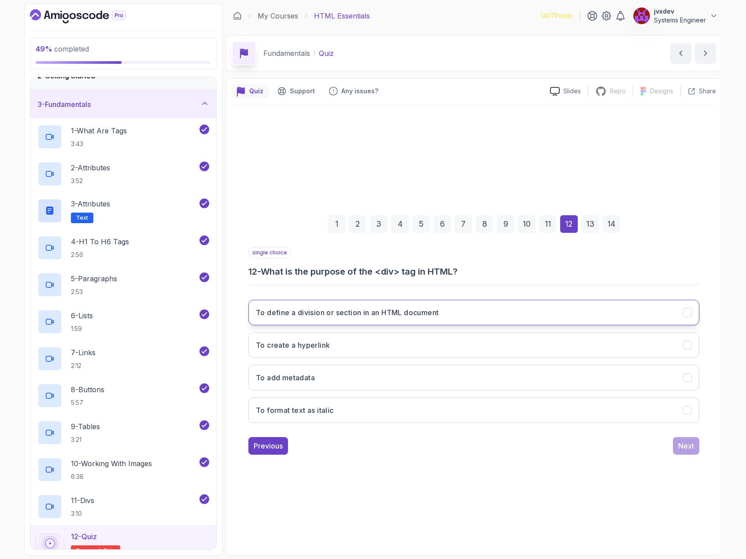
click at [475, 314] on button "To define a division or section in an HTML document" at bounding box center [473, 313] width 451 height 26
click at [693, 447] on div "Next" at bounding box center [686, 446] width 16 height 11
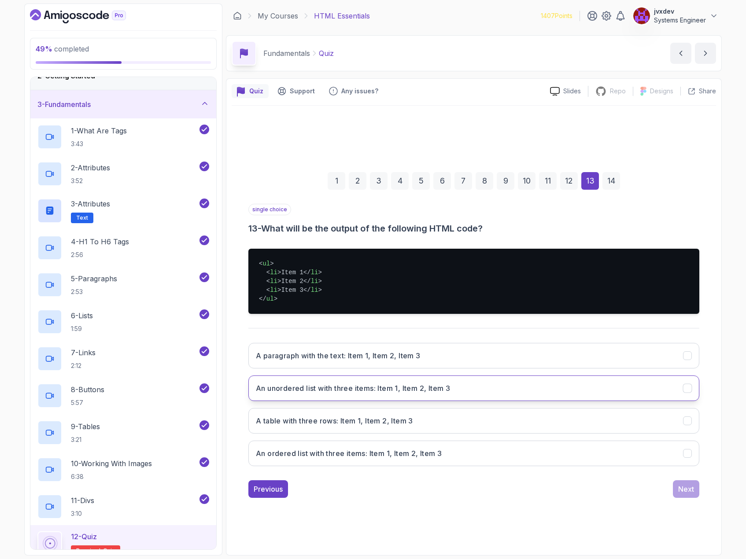
click at [476, 388] on button "An unordered list with three items: Item 1, Item 2, Item 3" at bounding box center [473, 389] width 451 height 26
click at [687, 491] on div "Next" at bounding box center [686, 489] width 16 height 11
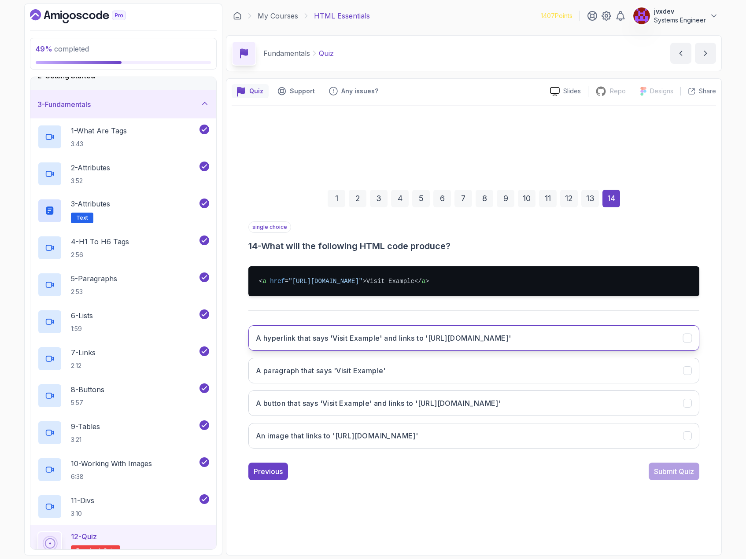
click at [406, 342] on h3 "A hyperlink that says 'Visit Example' and links to '[URL][DOMAIN_NAME]'" at bounding box center [383, 338] width 255 height 11
click at [670, 469] on div "Submit Quiz" at bounding box center [674, 471] width 40 height 11
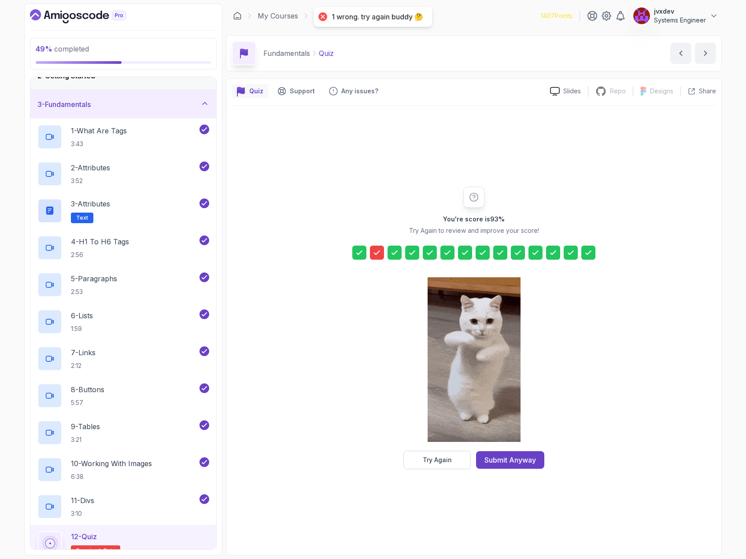
click at [380, 250] on icon at bounding box center [377, 252] width 9 height 9
click at [454, 456] on button "Try Again" at bounding box center [436, 460] width 67 height 18
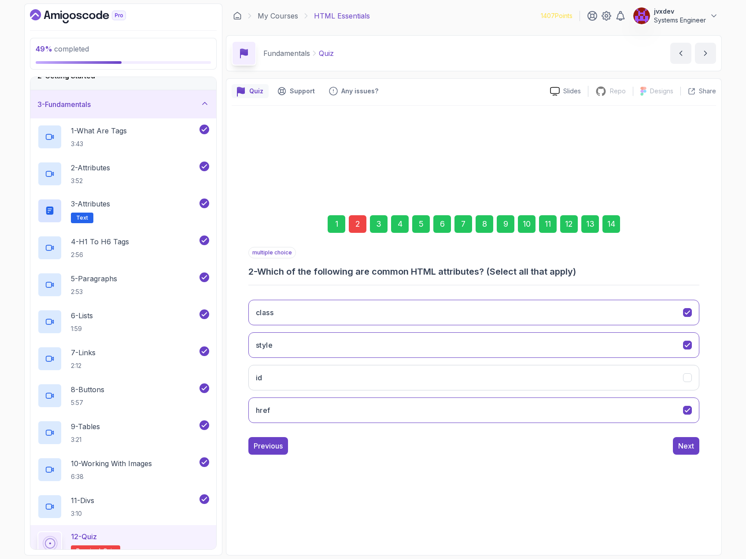
click at [364, 223] on div "2" at bounding box center [358, 224] width 18 height 18
click at [362, 224] on div "2" at bounding box center [358, 224] width 18 height 18
click at [687, 377] on icon "id" at bounding box center [687, 377] width 8 height 8
click at [615, 227] on div "14" at bounding box center [611, 224] width 18 height 18
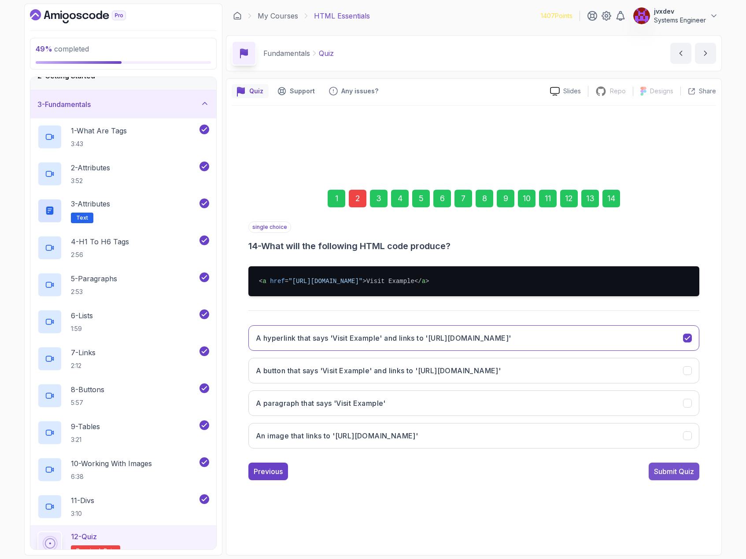
click at [671, 472] on div "Submit Quiz" at bounding box center [674, 471] width 40 height 11
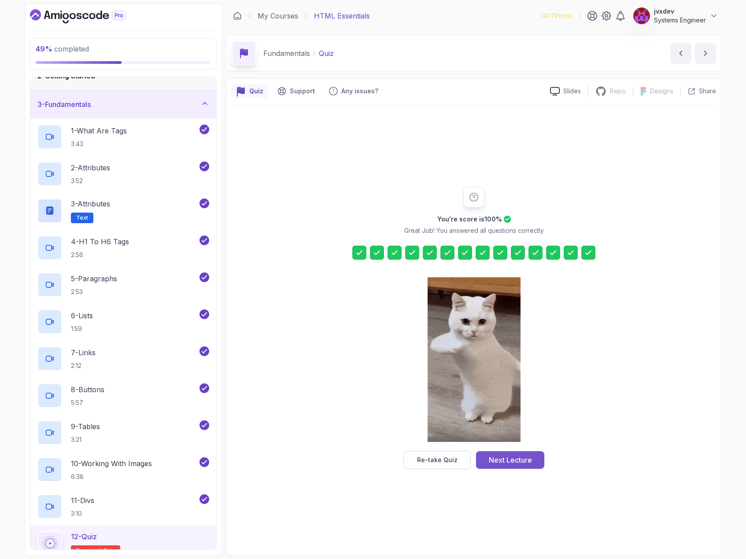
click at [521, 459] on div "Next Lecture" at bounding box center [510, 460] width 43 height 11
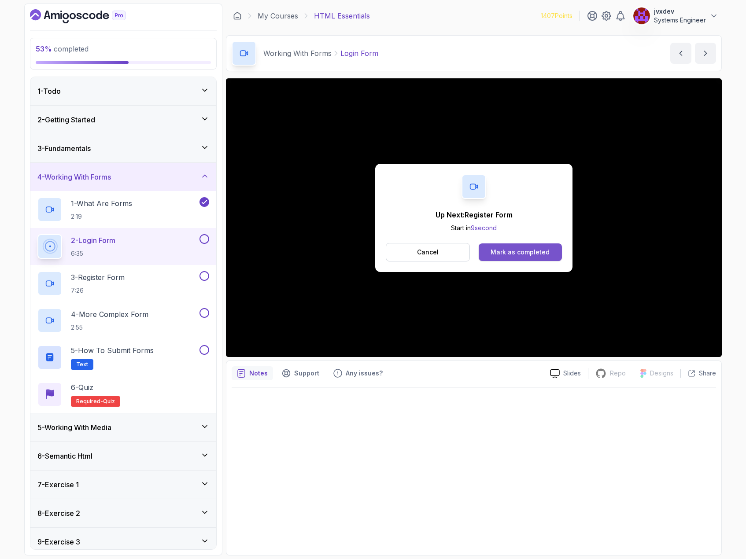
click at [523, 254] on div "Mark as completed" at bounding box center [520, 252] width 59 height 9
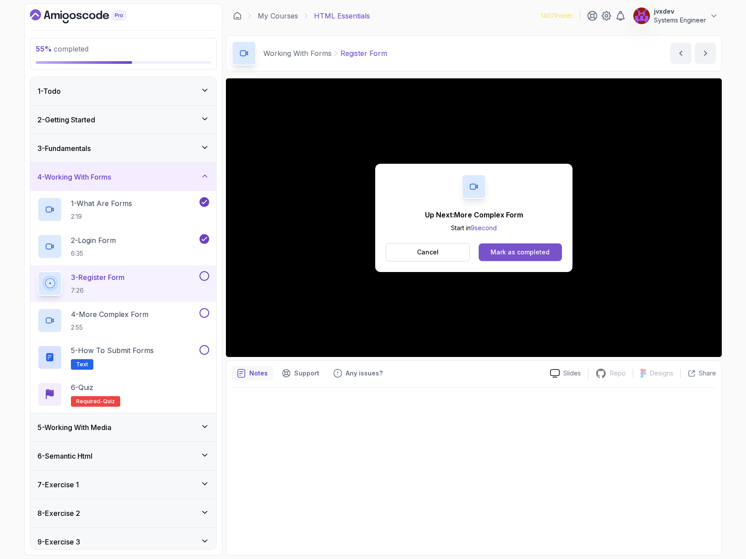
click at [529, 254] on div "Mark as completed" at bounding box center [520, 252] width 59 height 9
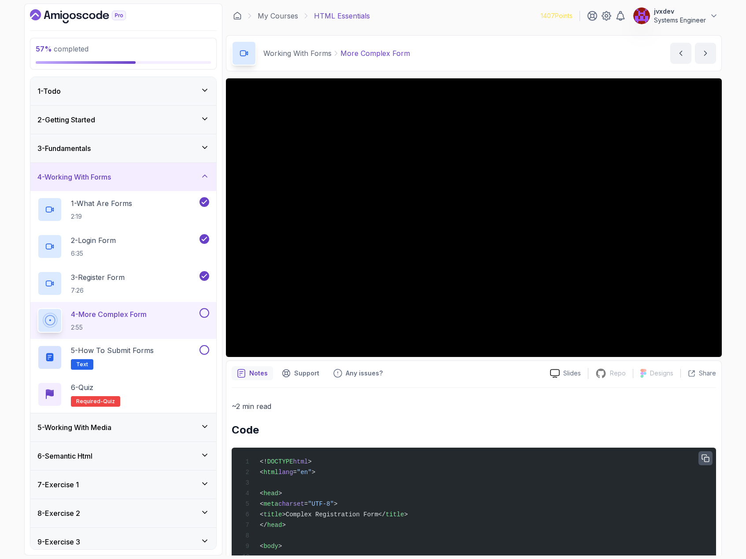
click at [706, 455] on icon "button" at bounding box center [706, 459] width 8 height 8
click at [704, 457] on icon "button" at bounding box center [706, 459] width 8 height 8
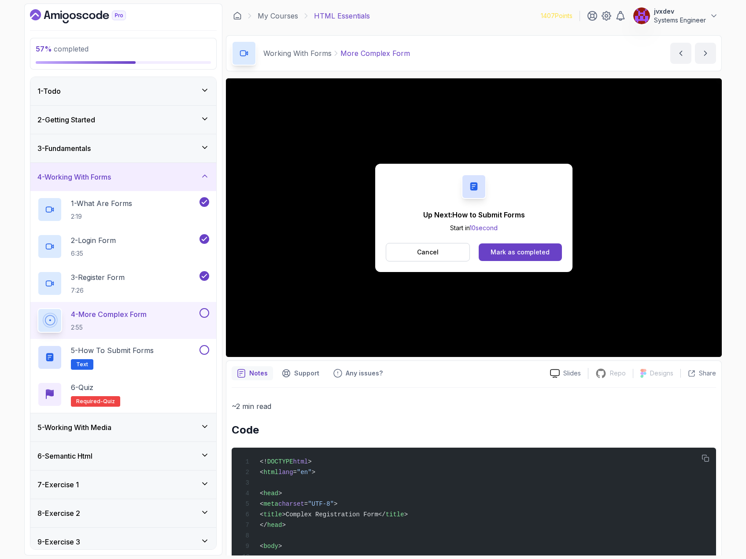
click at [542, 255] on div "Mark as completed" at bounding box center [520, 252] width 59 height 9
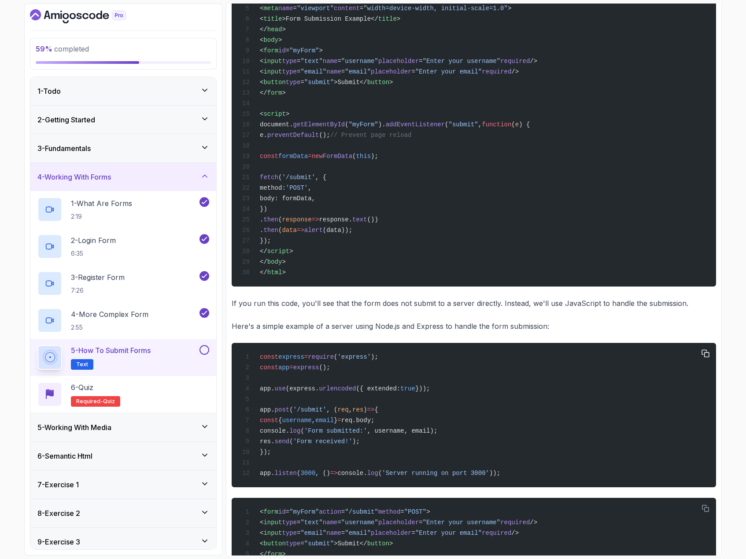
scroll to position [318, 0]
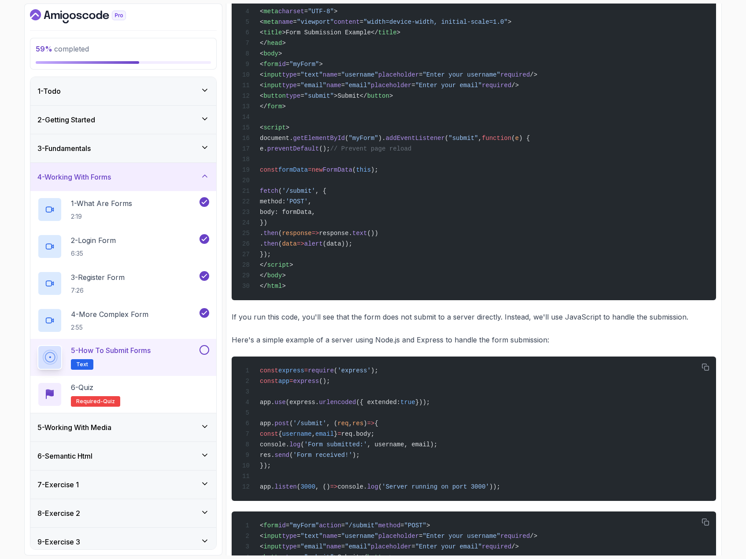
click at [201, 350] on button at bounding box center [204, 350] width 10 height 10
click at [162, 387] on div "6 - Quiz Required- quiz" at bounding box center [123, 394] width 172 height 25
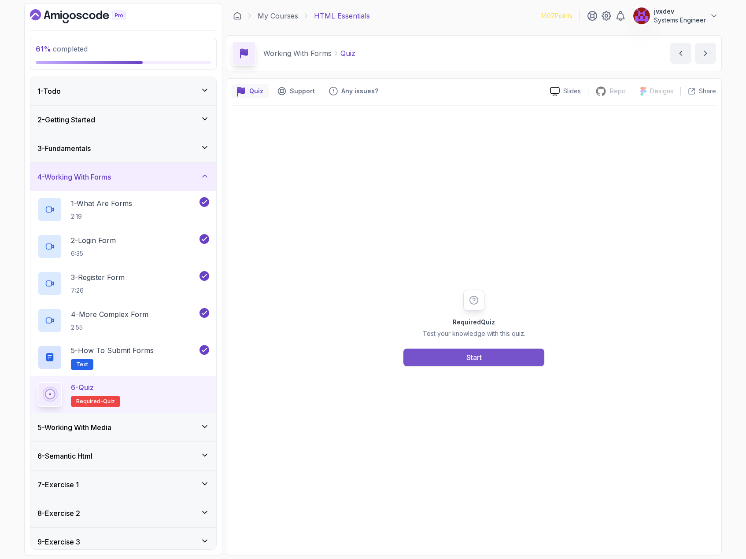
click at [458, 348] on div "Required Quiz Test your knowledge with this quiz. Start" at bounding box center [473, 328] width 169 height 77
click at [459, 355] on button "Start" at bounding box center [473, 358] width 141 height 18
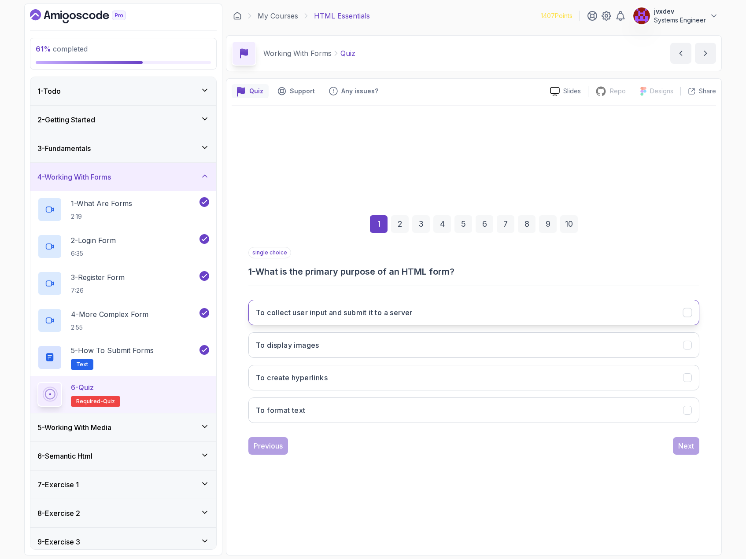
click at [484, 309] on button "To collect user input and submit it to a server" at bounding box center [473, 313] width 451 height 26
click at [686, 454] on button "Next" at bounding box center [686, 446] width 26 height 18
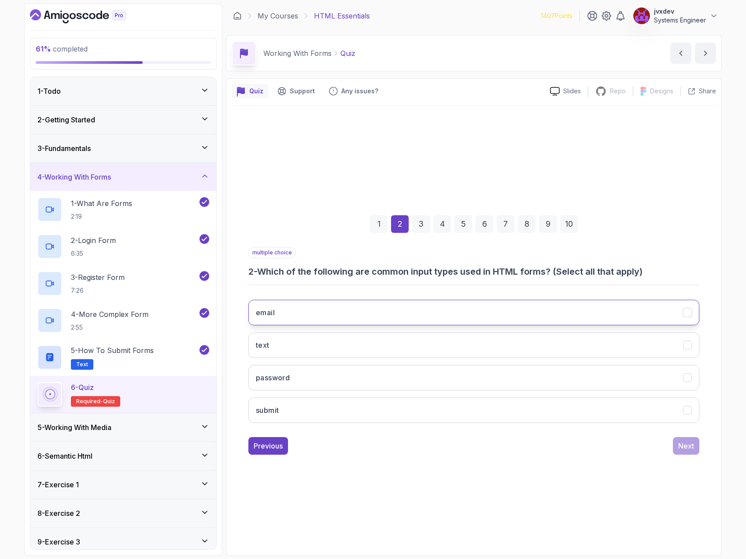
click at [405, 313] on button "email" at bounding box center [473, 313] width 451 height 26
click at [362, 348] on button "text" at bounding box center [473, 345] width 451 height 26
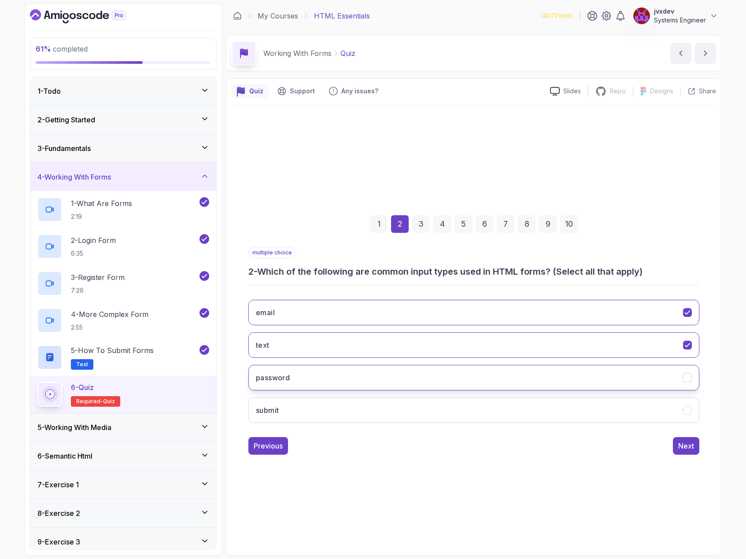
click at [339, 371] on button "password" at bounding box center [473, 378] width 451 height 26
click at [687, 445] on div "Next" at bounding box center [686, 446] width 16 height 11
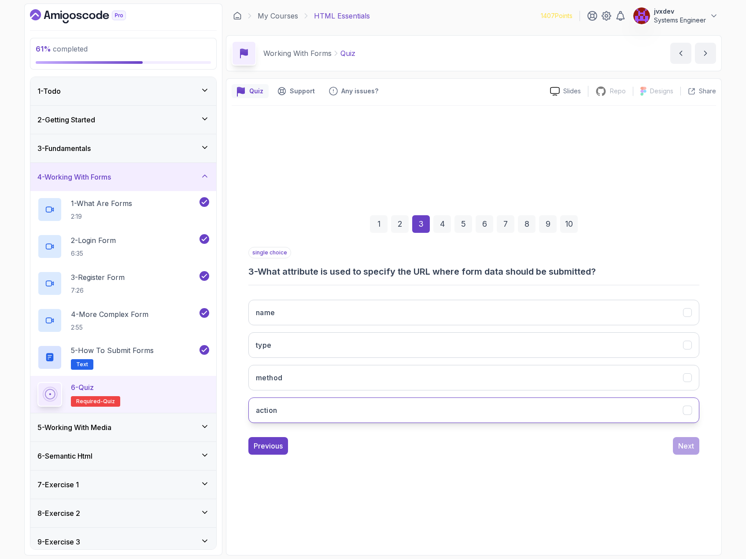
click at [388, 405] on button "action" at bounding box center [473, 411] width 451 height 26
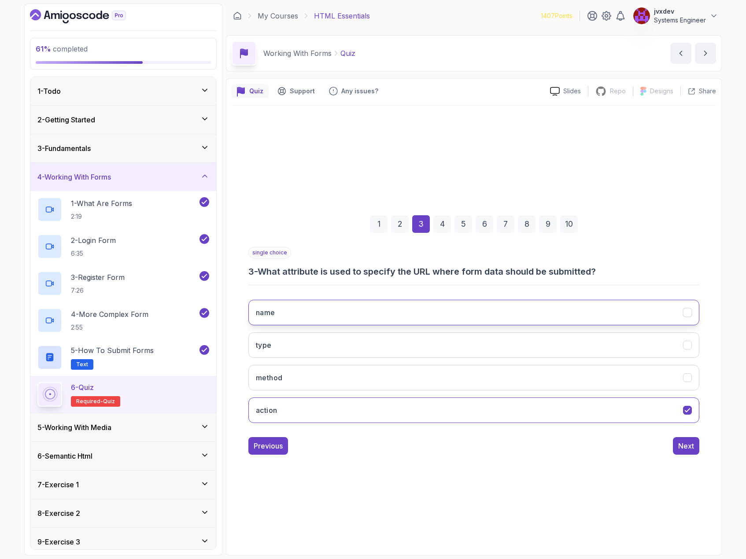
click at [438, 324] on button "name" at bounding box center [473, 313] width 451 height 26
click at [677, 452] on button "Next" at bounding box center [686, 446] width 26 height 18
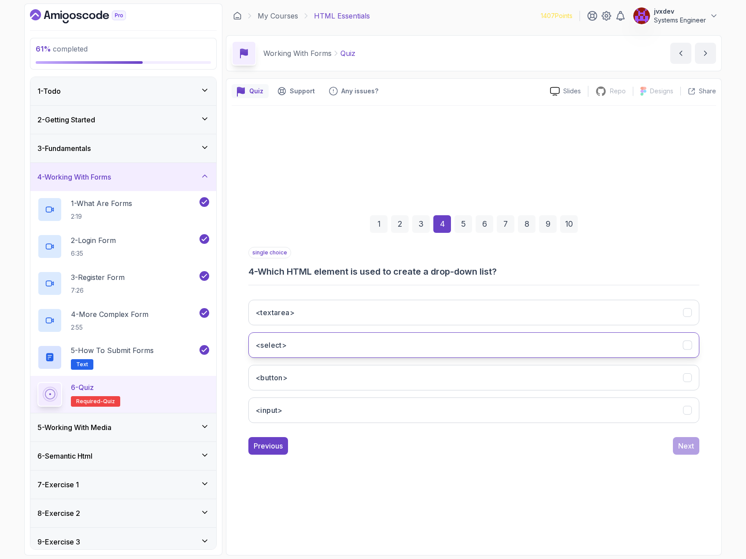
click at [378, 347] on button "<select>" at bounding box center [473, 345] width 451 height 26
click at [686, 452] on button "Next" at bounding box center [686, 446] width 26 height 18
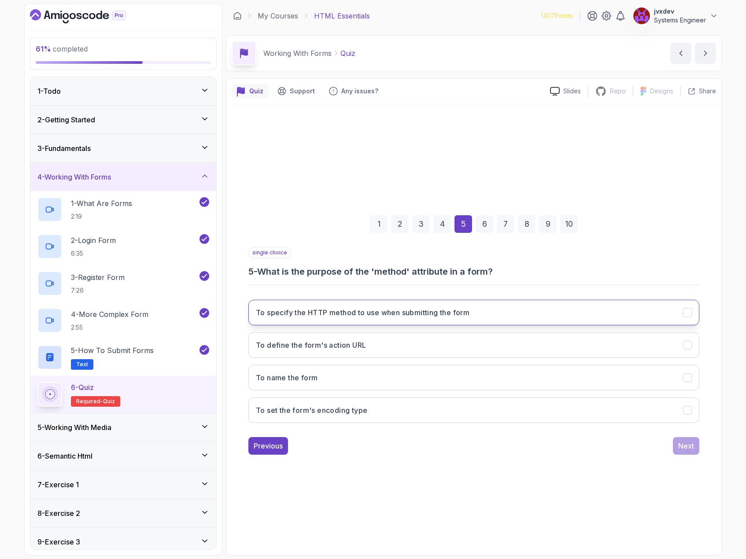
click at [424, 314] on h3 "To specify the HTTP method to use when submitting the form" at bounding box center [363, 312] width 214 height 11
click at [685, 449] on div "Next" at bounding box center [686, 446] width 16 height 11
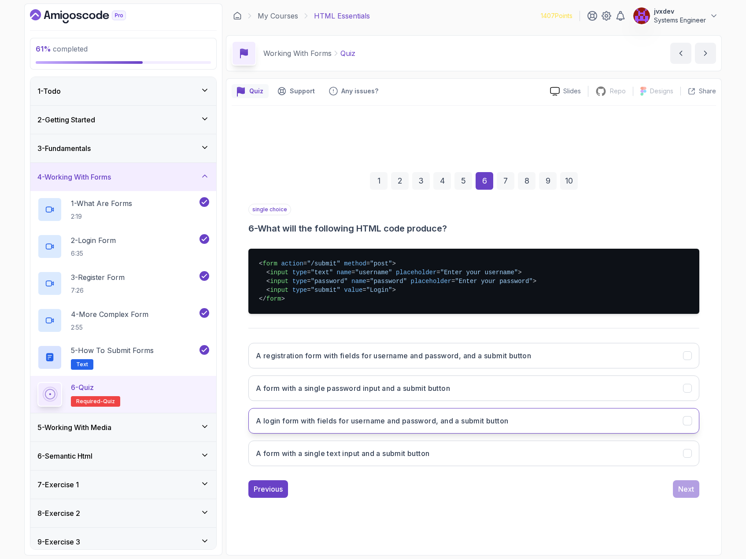
click at [523, 423] on button "A login form with fields for username and password, and a submit button" at bounding box center [473, 421] width 451 height 26
click at [688, 487] on div "Next" at bounding box center [686, 489] width 16 height 11
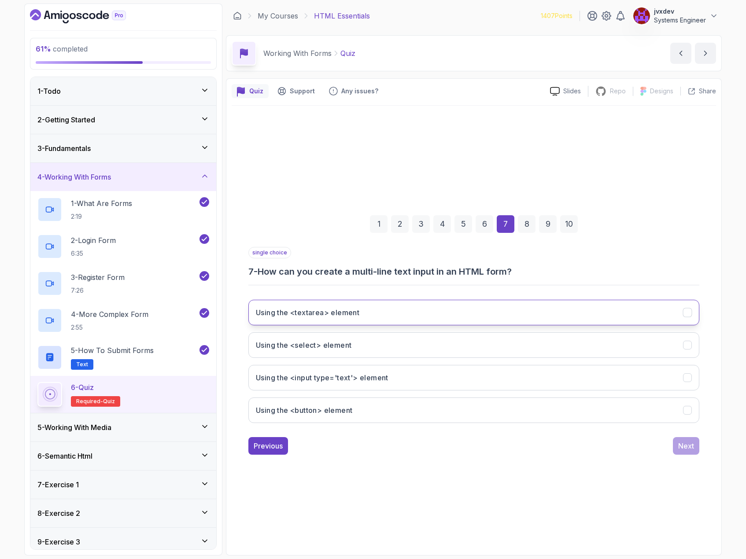
click at [444, 313] on button "Using the <textarea> element" at bounding box center [473, 313] width 451 height 26
click at [694, 451] on button "Next" at bounding box center [686, 446] width 26 height 18
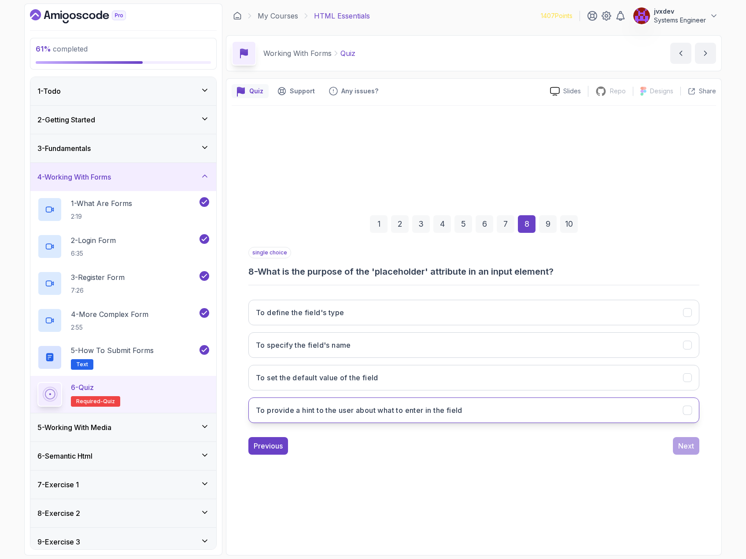
click at [492, 409] on button "To provide a hint to the user about what to enter in the field" at bounding box center [473, 411] width 451 height 26
click at [687, 449] on div "Next" at bounding box center [686, 446] width 16 height 11
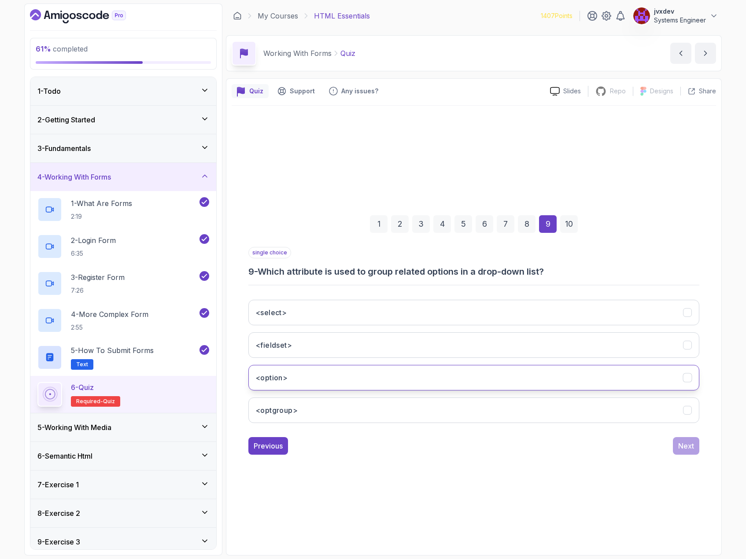
click at [476, 380] on button "<option>" at bounding box center [473, 378] width 451 height 26
click at [686, 443] on div "Next" at bounding box center [686, 446] width 16 height 11
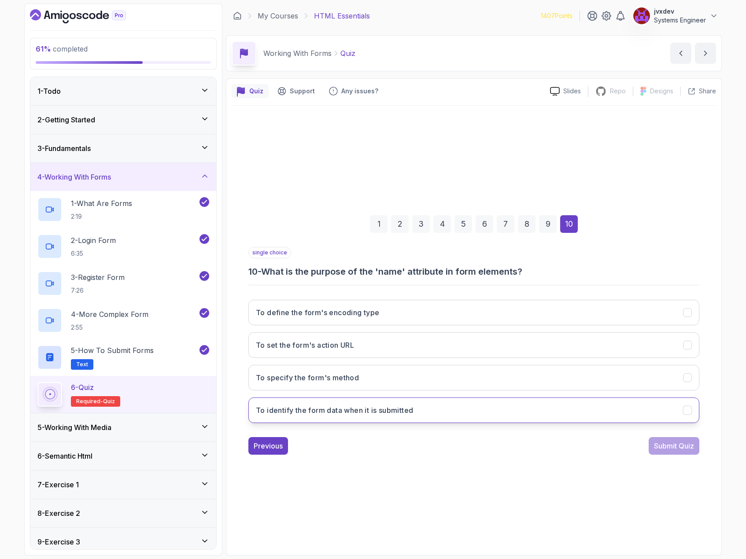
click at [509, 413] on button "To identify the form data when it is submitted" at bounding box center [473, 411] width 451 height 26
click at [694, 445] on button "Submit Quiz" at bounding box center [674, 446] width 51 height 18
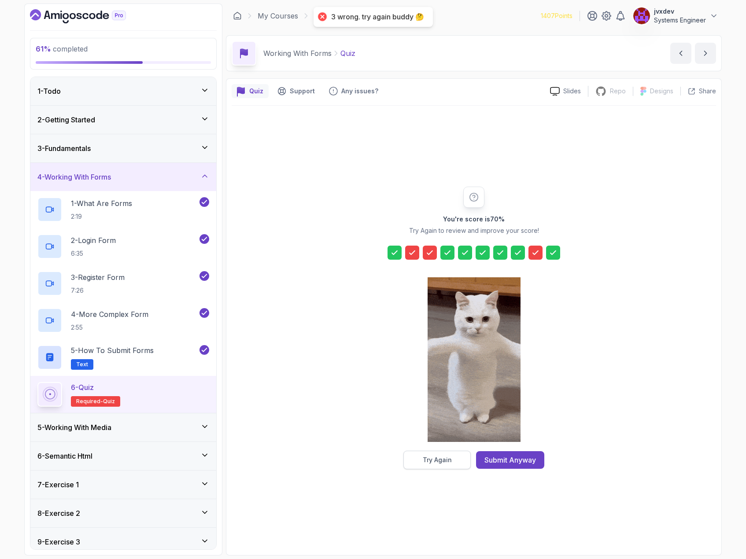
click at [448, 462] on div "Try Again" at bounding box center [437, 460] width 29 height 9
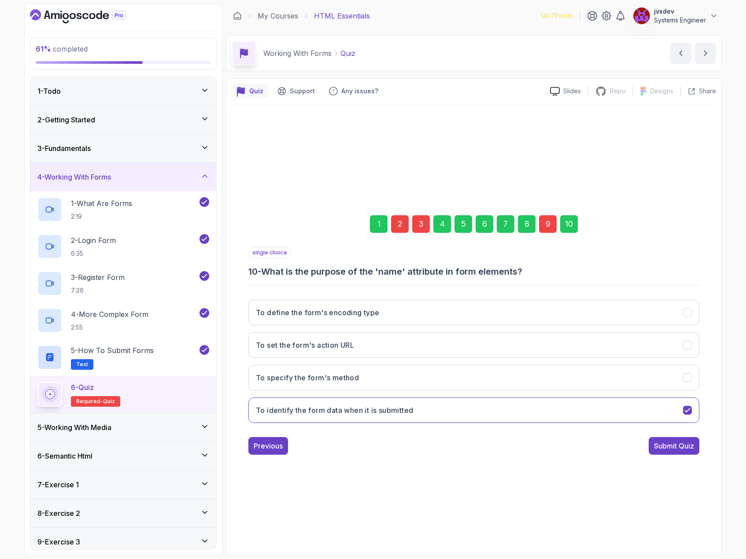
click at [402, 225] on div "2" at bounding box center [400, 224] width 18 height 18
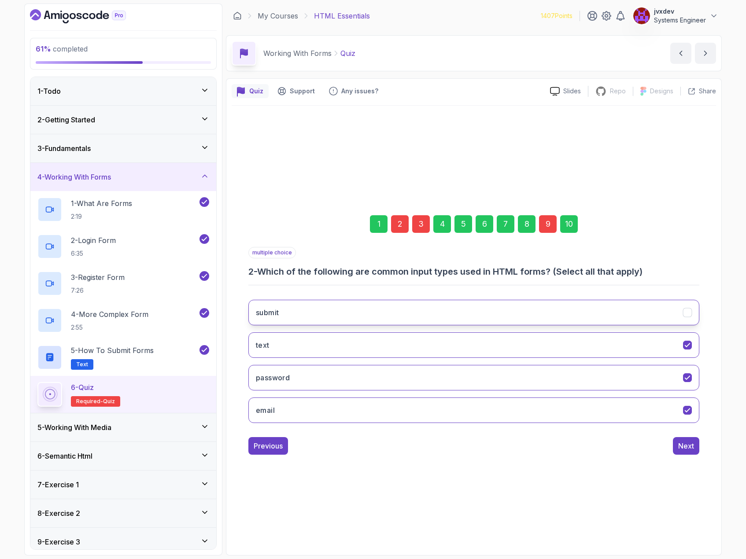
click at [488, 310] on button "submit" at bounding box center [473, 313] width 451 height 26
click at [680, 450] on div "Next" at bounding box center [686, 446] width 16 height 11
click at [400, 317] on button "method" at bounding box center [473, 313] width 451 height 26
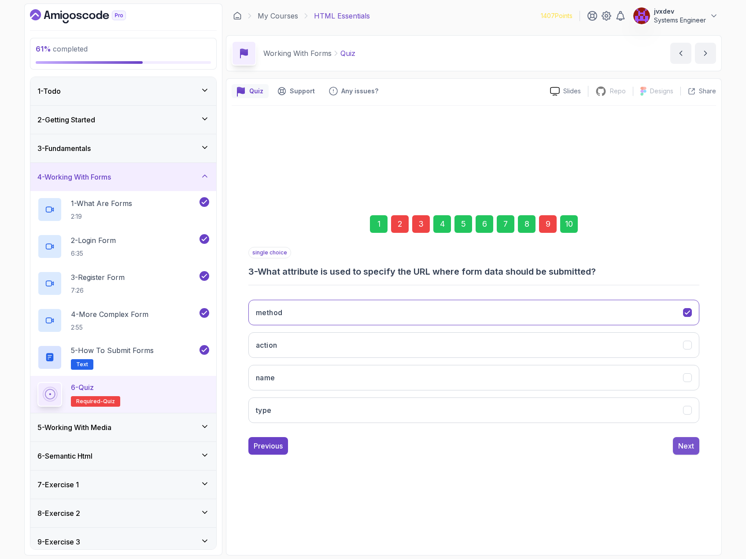
click at [680, 448] on div "Next" at bounding box center [686, 446] width 16 height 11
click at [547, 225] on div "9" at bounding box center [548, 224] width 18 height 18
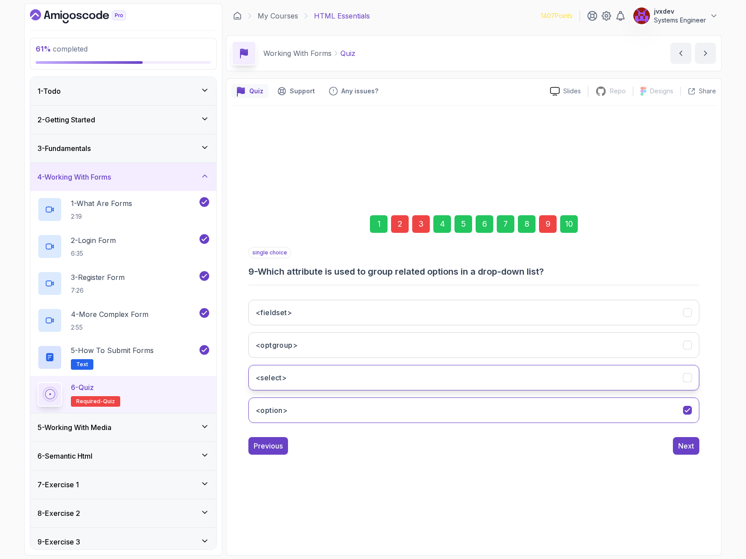
click at [452, 372] on button "<select>" at bounding box center [473, 378] width 451 height 26
click at [679, 447] on button "Next" at bounding box center [686, 446] width 26 height 18
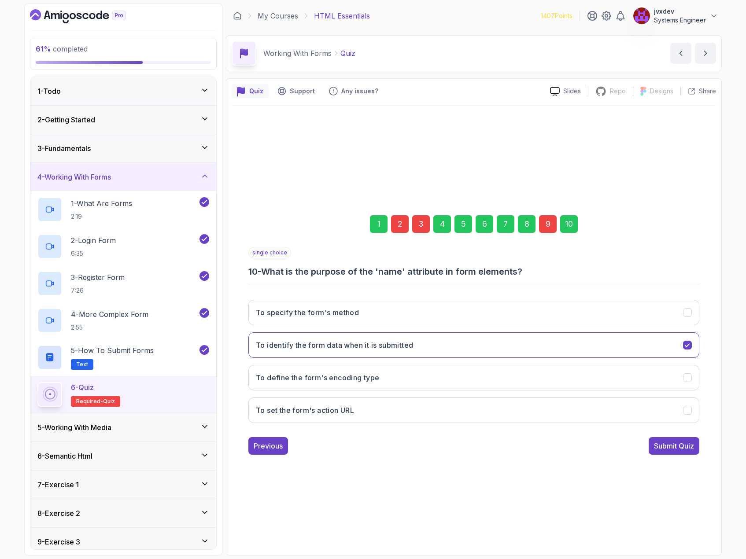
click at [685, 449] on div "Submit Quiz" at bounding box center [674, 446] width 40 height 11
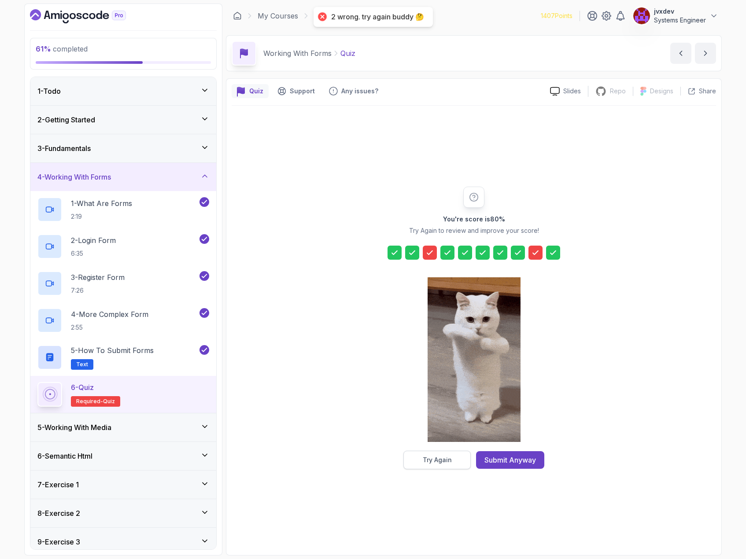
click at [456, 463] on button "Try Again" at bounding box center [436, 460] width 67 height 18
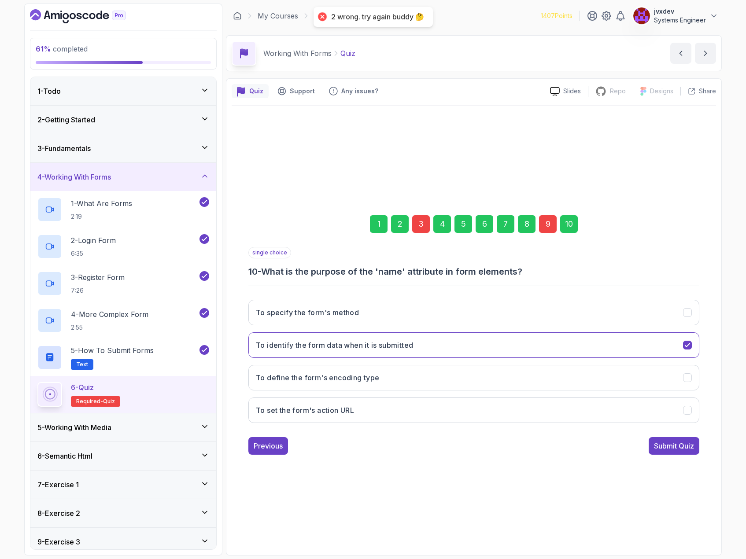
click at [547, 220] on div "9" at bounding box center [548, 224] width 18 height 18
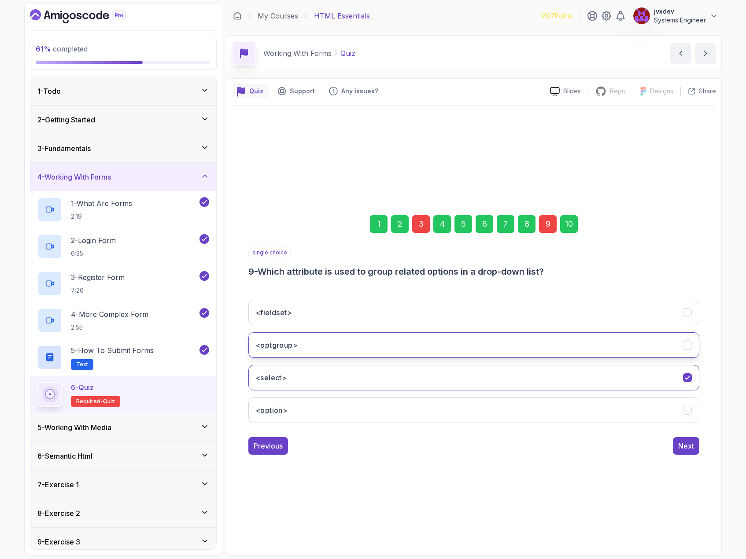
click at [425, 347] on button "<optgroup>" at bounding box center [473, 345] width 451 height 26
click at [427, 229] on div "3" at bounding box center [421, 224] width 18 height 18
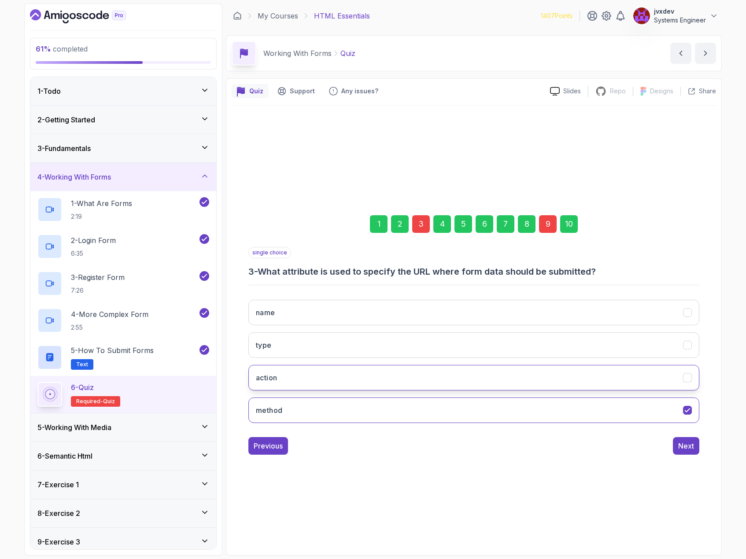
click at [392, 371] on button "action" at bounding box center [473, 378] width 451 height 26
click at [679, 450] on div "Next" at bounding box center [686, 446] width 16 height 11
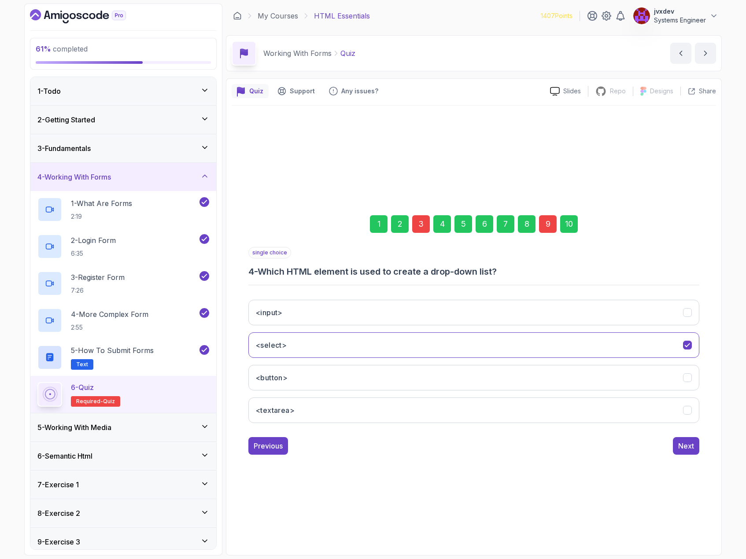
click at [574, 228] on div "10" at bounding box center [569, 224] width 18 height 18
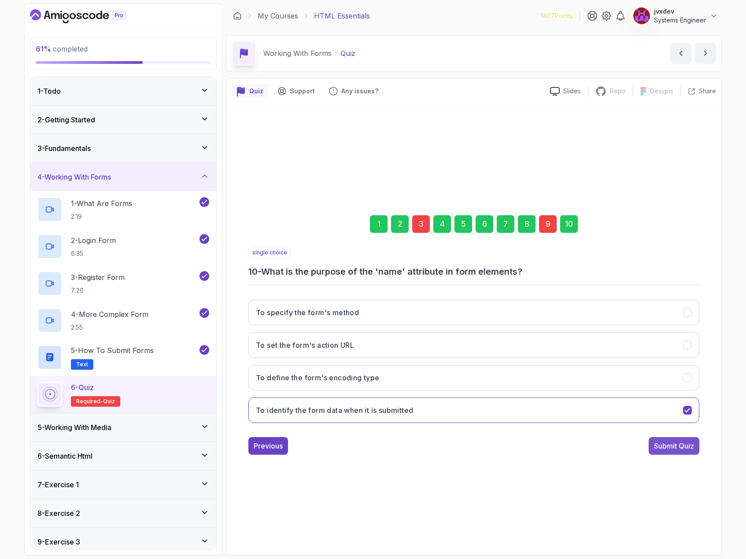
click at [686, 446] on div "Submit Quiz" at bounding box center [674, 446] width 40 height 11
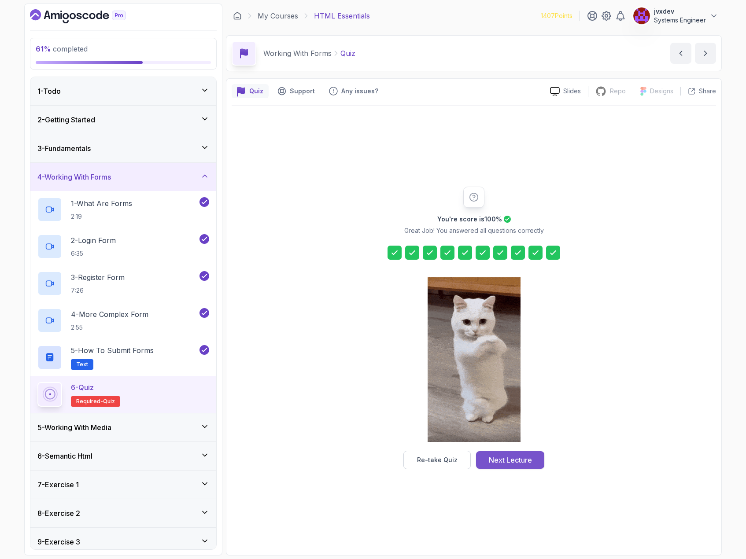
click at [528, 464] on div "Next Lecture" at bounding box center [510, 460] width 43 height 11
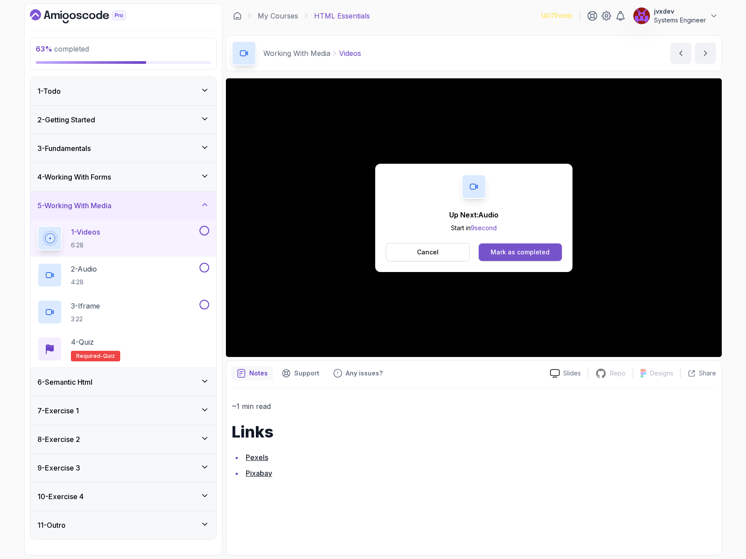
click at [516, 250] on div "Mark as completed" at bounding box center [520, 252] width 59 height 9
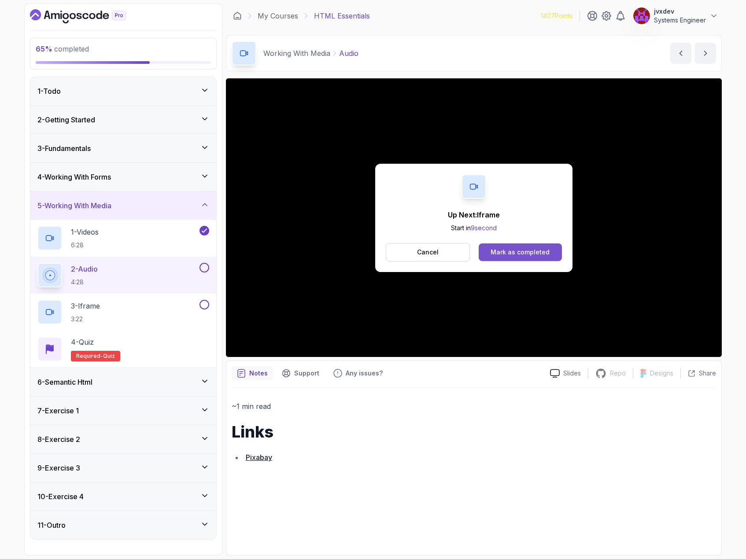
click at [539, 250] on div "Mark as completed" at bounding box center [520, 252] width 59 height 9
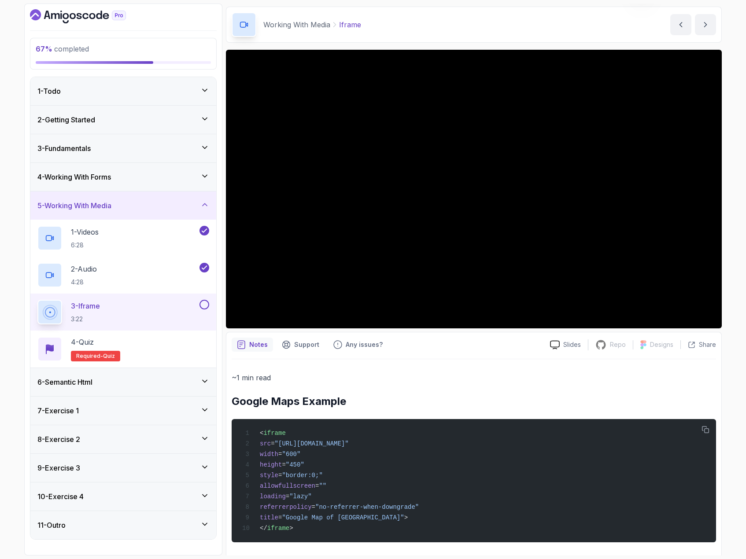
scroll to position [44, 0]
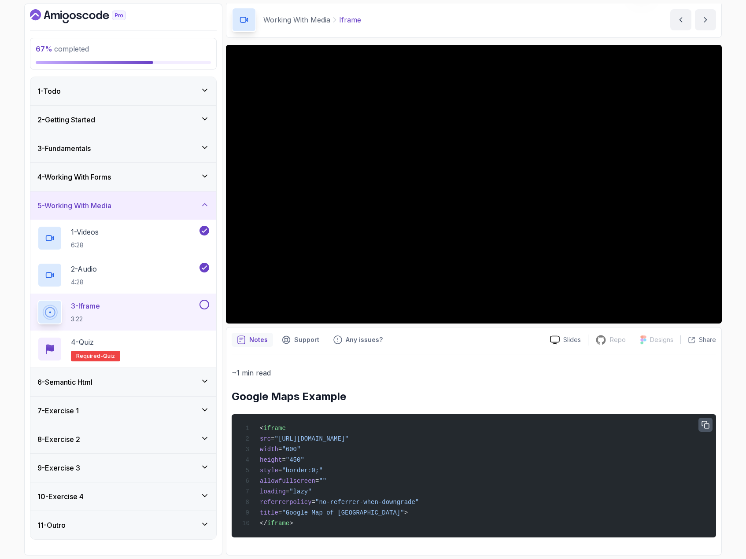
click at [708, 421] on icon "button" at bounding box center [706, 425] width 8 height 8
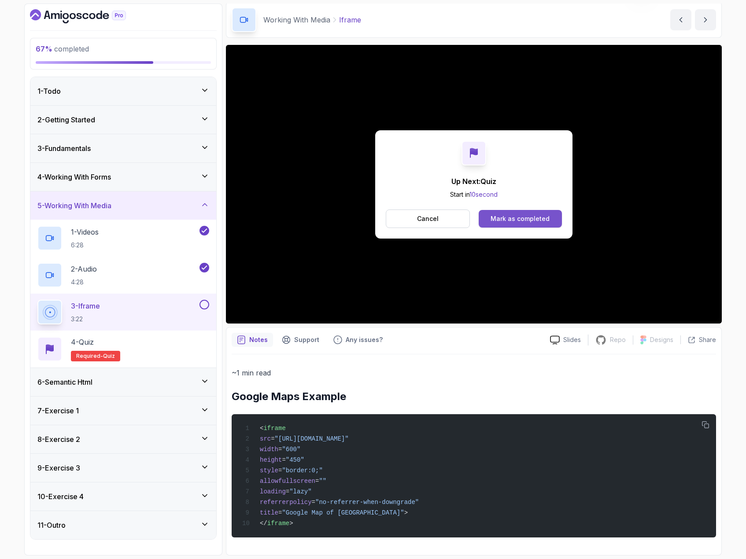
click at [551, 212] on button "Mark as completed" at bounding box center [520, 219] width 83 height 18
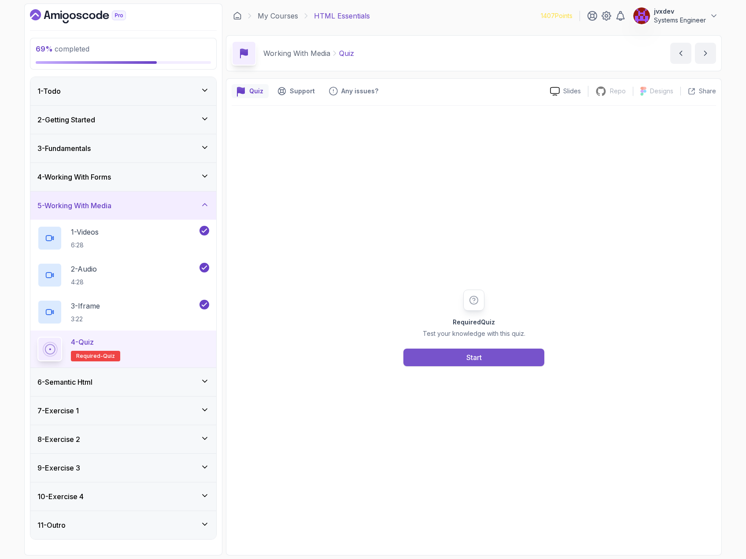
click at [514, 350] on button "Start" at bounding box center [473, 358] width 141 height 18
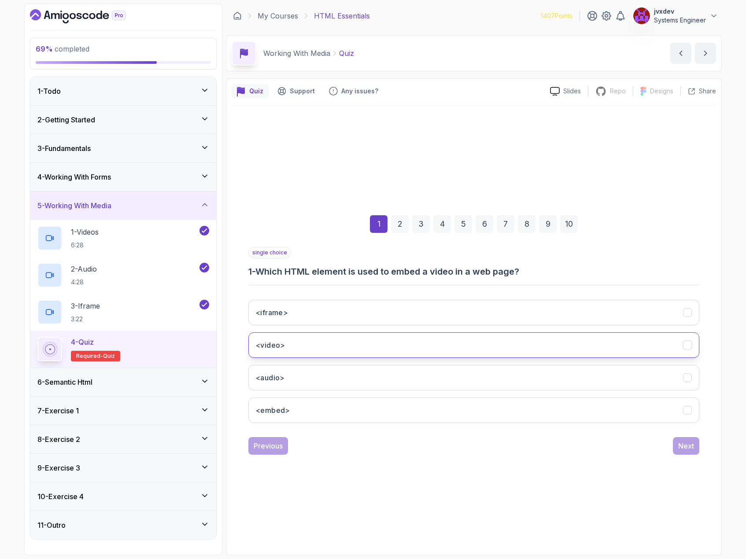
click at [410, 337] on button "<video>" at bounding box center [473, 345] width 451 height 26
click at [691, 447] on div "Next" at bounding box center [686, 446] width 16 height 11
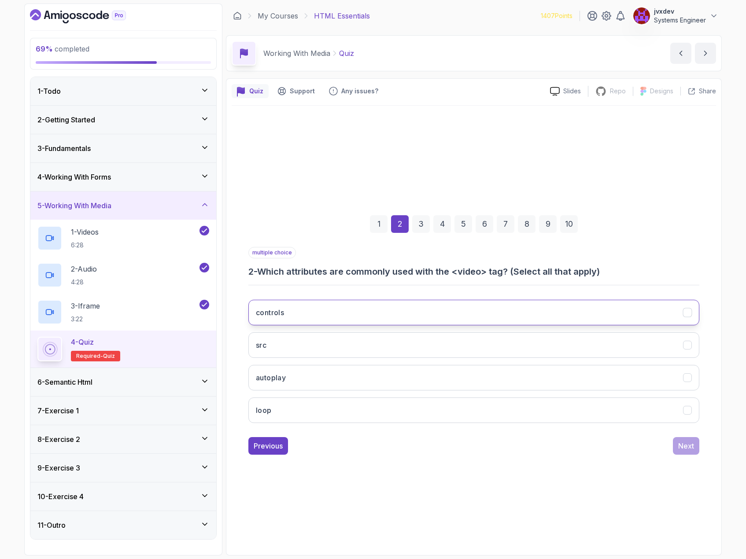
click at [405, 315] on button "controls" at bounding box center [473, 313] width 451 height 26
click at [392, 340] on button "src" at bounding box center [473, 345] width 451 height 26
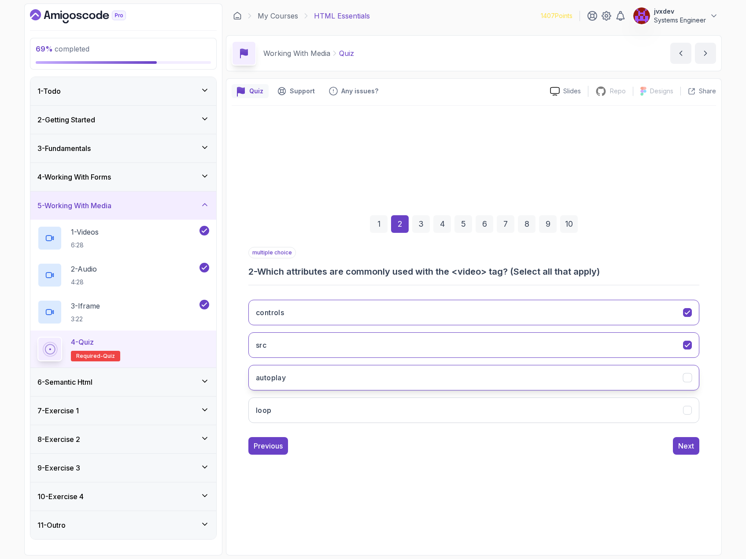
drag, startPoint x: 369, startPoint y: 367, endPoint x: 363, endPoint y: 387, distance: 20.2
click at [369, 368] on button "autoplay" at bounding box center [473, 378] width 451 height 26
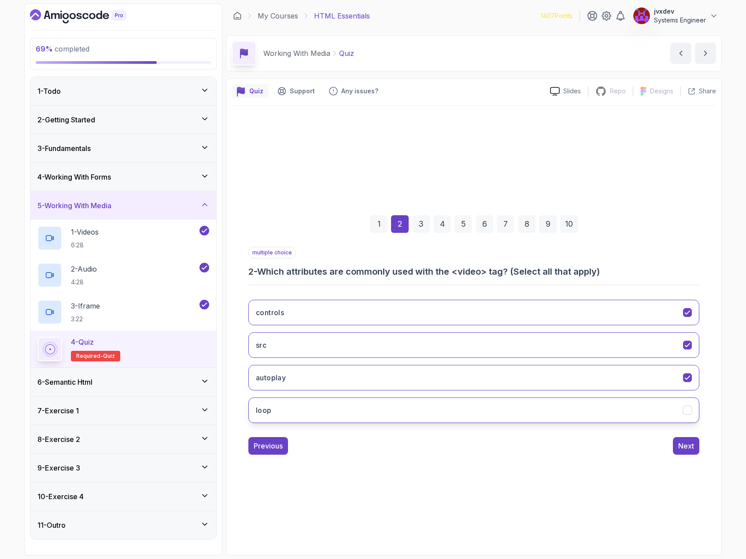
click at [354, 409] on button "loop" at bounding box center [473, 411] width 451 height 26
click at [689, 451] on div "Next" at bounding box center [686, 446] width 16 height 11
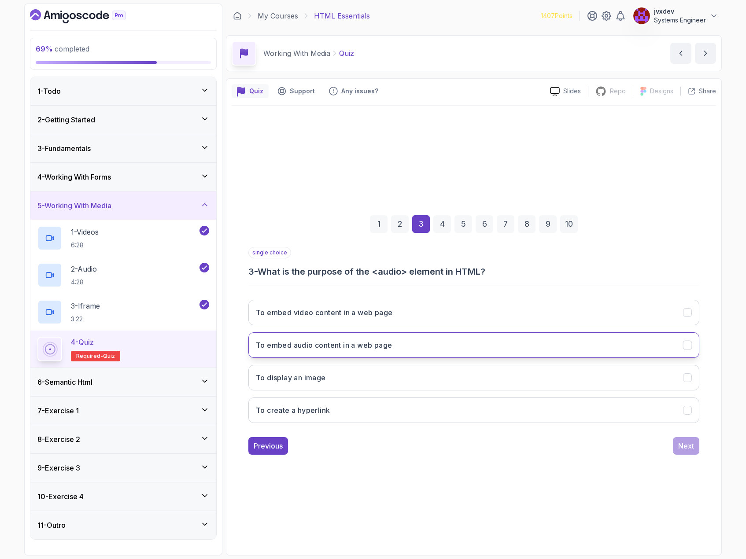
click at [403, 345] on button "To embed audio content in a web page" at bounding box center [473, 345] width 451 height 26
click at [684, 446] on div "Next" at bounding box center [686, 446] width 16 height 11
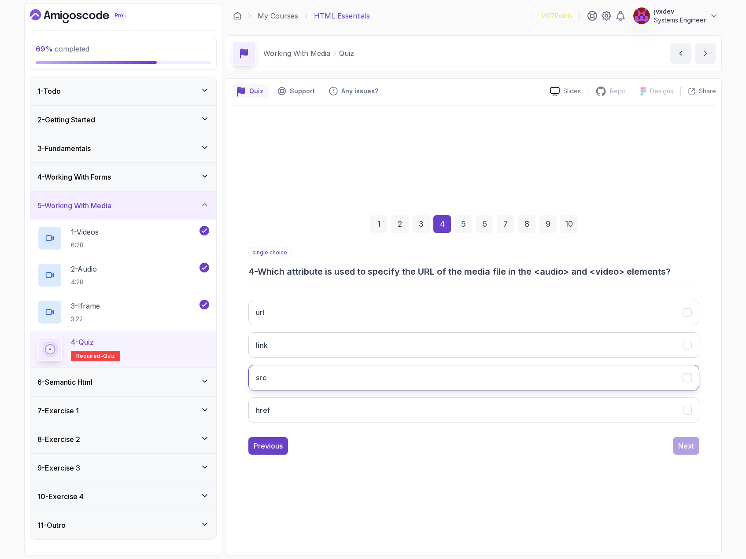
click at [398, 386] on button "src" at bounding box center [473, 378] width 451 height 26
click at [685, 444] on div "Next" at bounding box center [686, 446] width 16 height 11
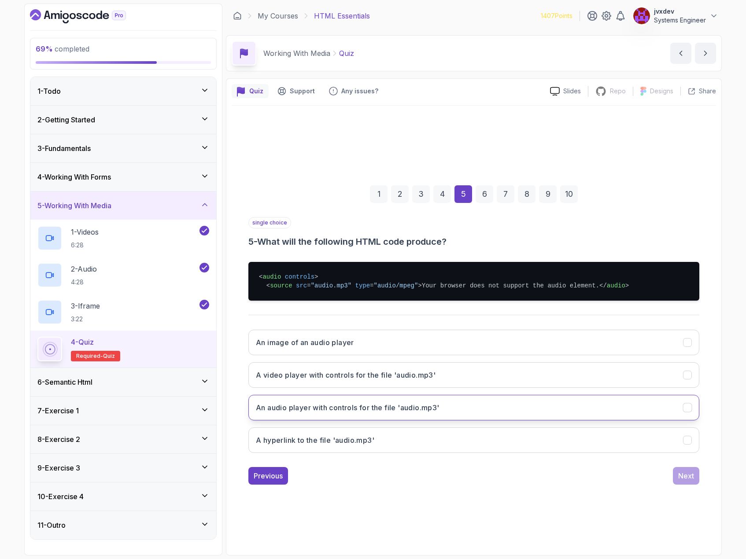
click at [407, 413] on h3 "An audio player with controls for the file 'audio.mp3'" at bounding box center [348, 408] width 184 height 11
click at [684, 481] on div "Next" at bounding box center [686, 476] width 16 height 11
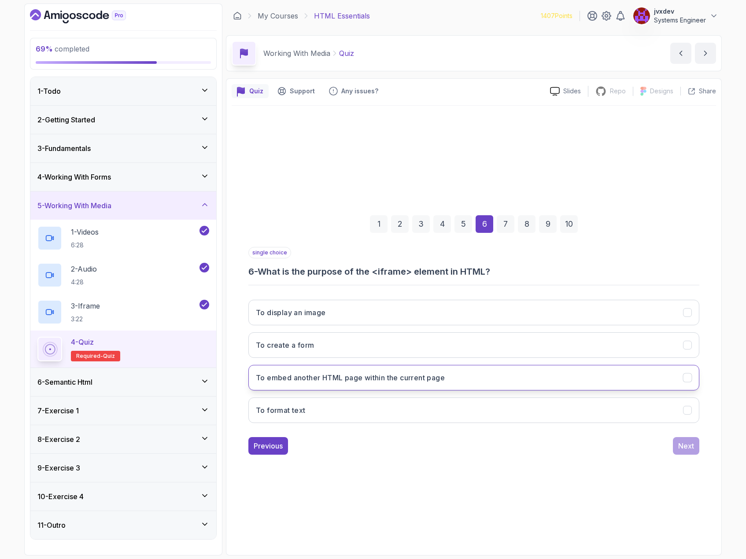
click at [430, 380] on h3 "To embed another HTML page within the current page" at bounding box center [350, 378] width 189 height 11
click at [692, 441] on div "Next" at bounding box center [686, 446] width 16 height 11
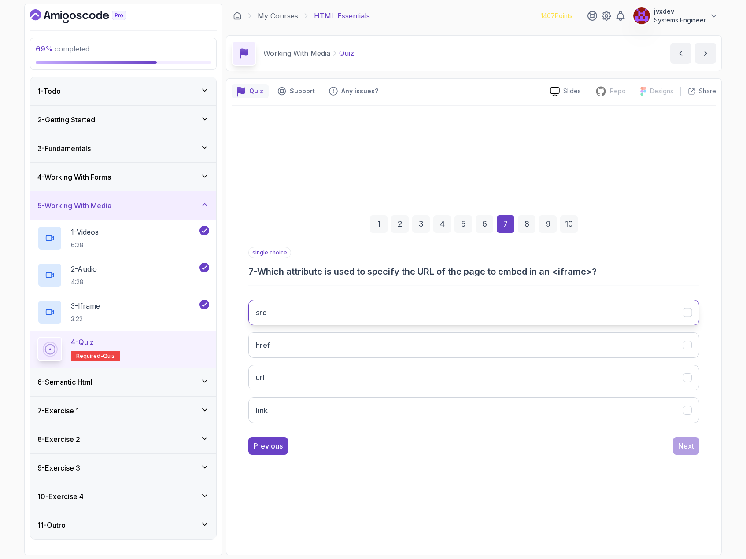
click at [435, 315] on button "src" at bounding box center [473, 313] width 451 height 26
click at [695, 454] on button "Next" at bounding box center [686, 446] width 26 height 18
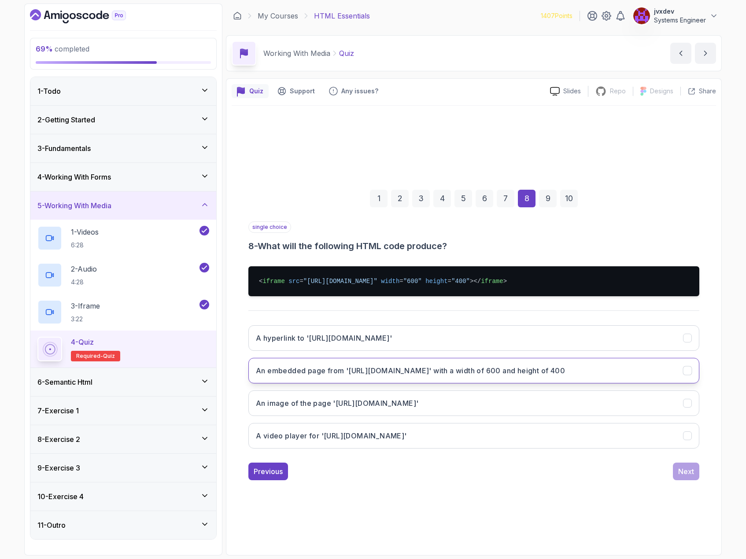
click at [478, 372] on h3 "An embedded page from '[URL][DOMAIN_NAME]' with a width of 600 and height of 400" at bounding box center [410, 371] width 309 height 11
click at [681, 471] on div "Next" at bounding box center [686, 471] width 16 height 11
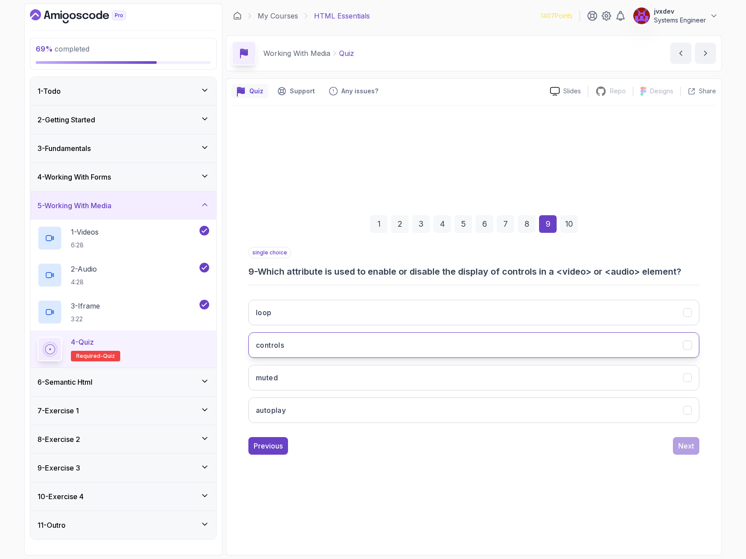
click at [487, 339] on button "controls" at bounding box center [473, 345] width 451 height 26
click at [687, 449] on div "Next" at bounding box center [686, 446] width 16 height 11
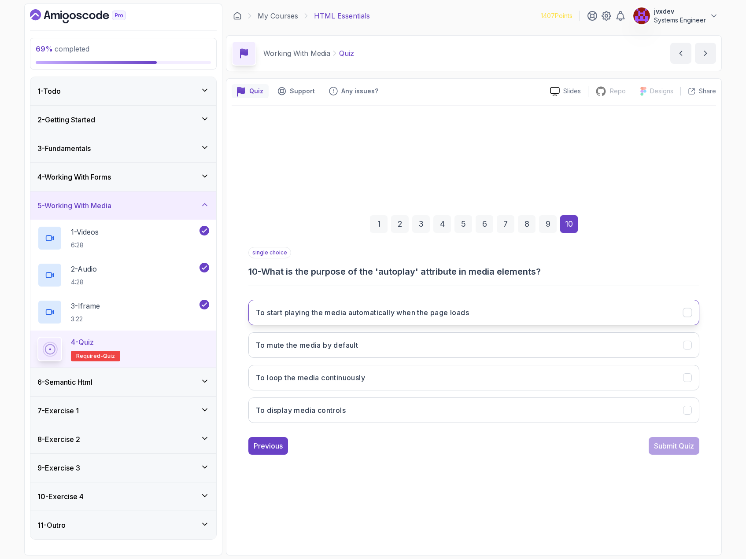
click at [488, 312] on button "To start playing the media automatically when the page loads" at bounding box center [473, 313] width 451 height 26
click at [672, 445] on div "Submit Quiz" at bounding box center [674, 446] width 40 height 11
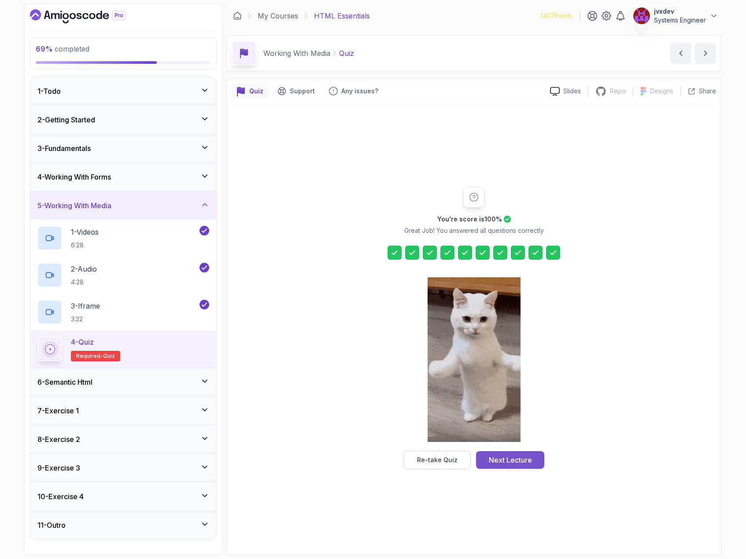
click at [526, 460] on div "Next Lecture" at bounding box center [510, 460] width 43 height 11
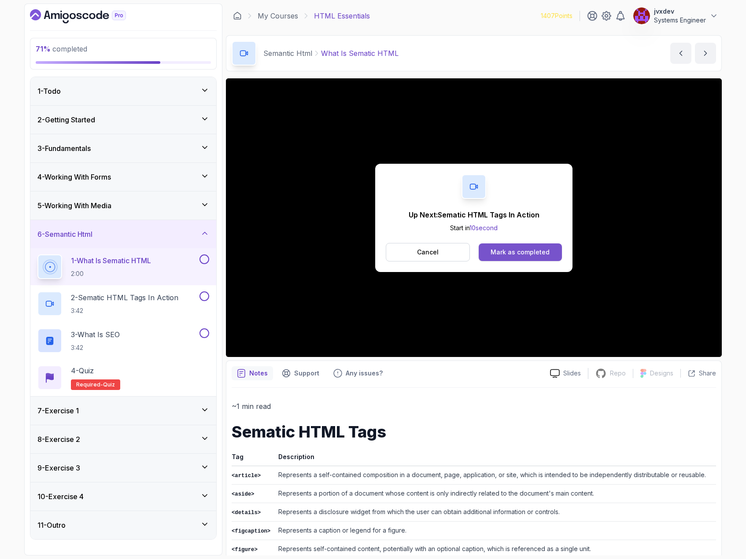
click at [531, 258] on button "Mark as completed" at bounding box center [520, 253] width 83 height 18
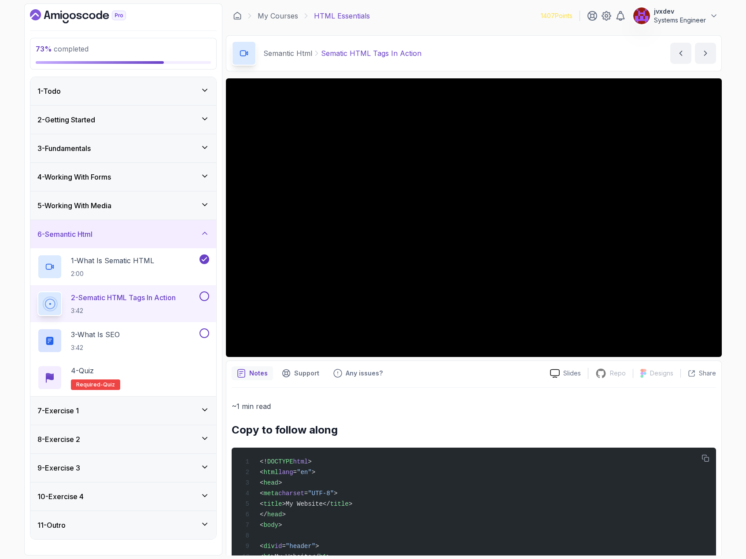
drag, startPoint x: 203, startPoint y: 410, endPoint x: 208, endPoint y: 411, distance: 4.9
click at [203, 410] on icon at bounding box center [204, 410] width 9 height 9
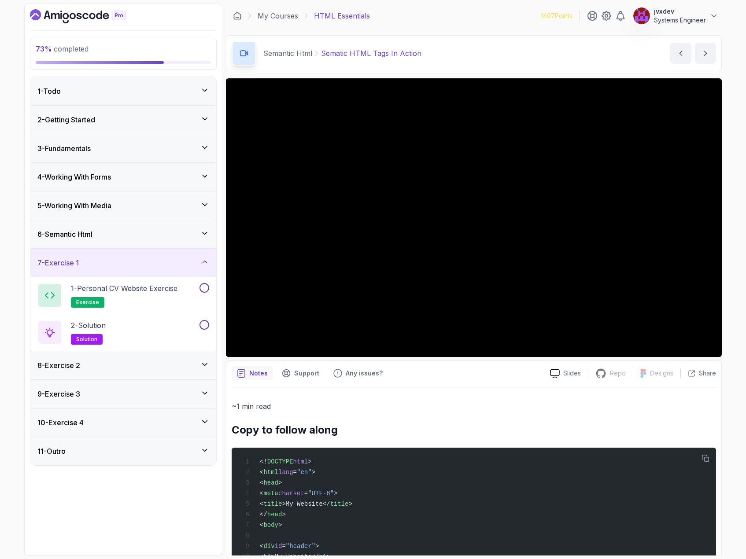
click at [206, 234] on icon at bounding box center [204, 233] width 9 height 9
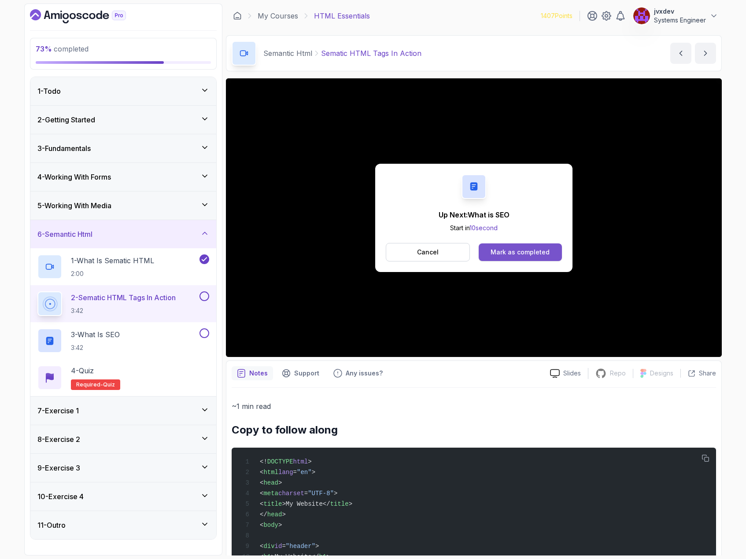
click at [511, 250] on div "Mark as completed" at bounding box center [520, 252] width 59 height 9
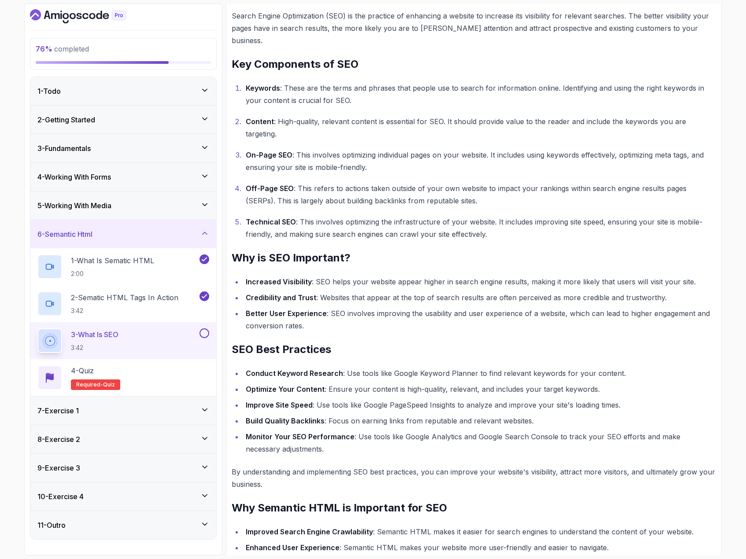
scroll to position [170, 0]
